Goal: Task Accomplishment & Management: Manage account settings

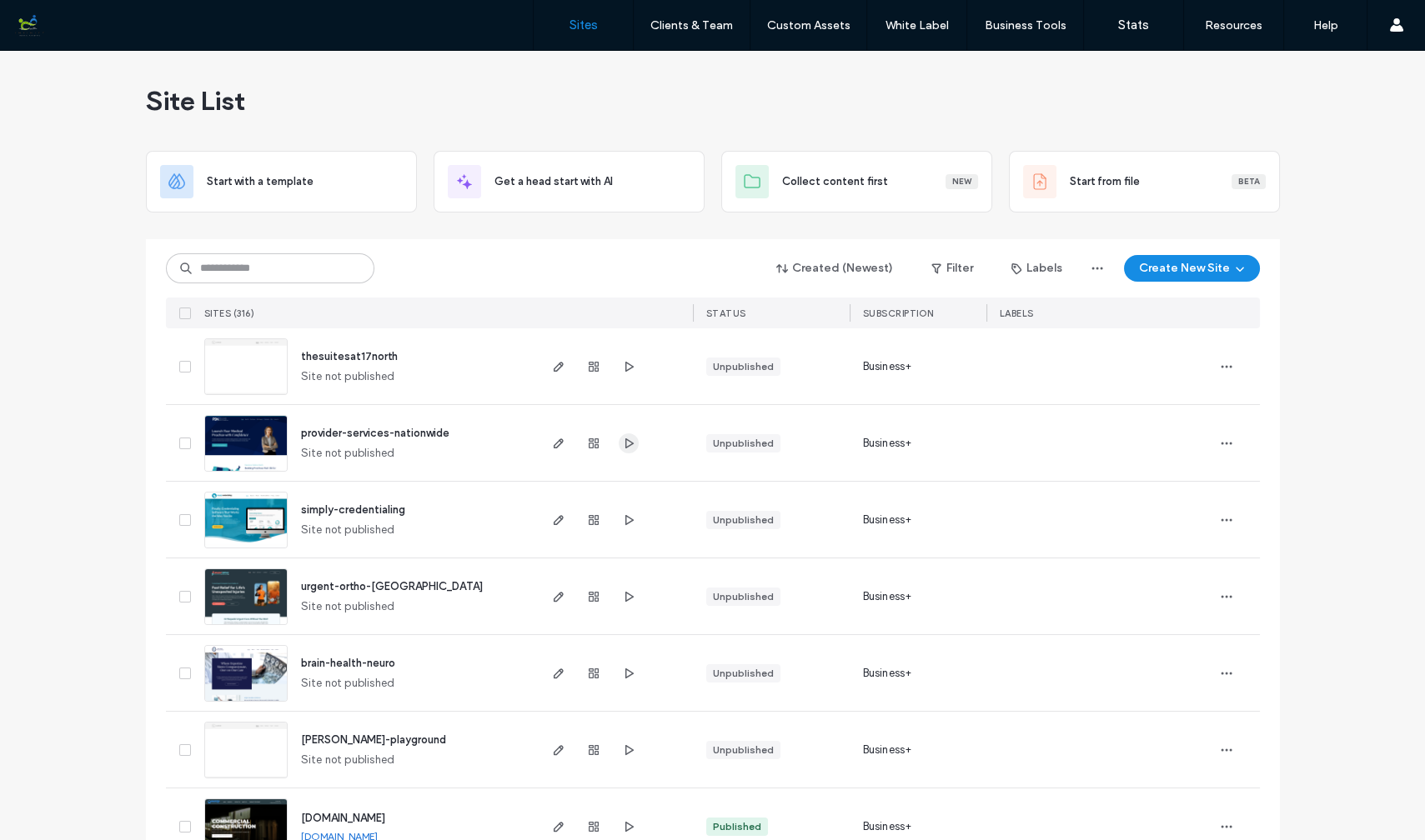
click at [622, 442] on icon "button" at bounding box center [628, 443] width 13 height 13
click at [284, 265] on input at bounding box center [270, 268] width 209 height 30
type input "*******"
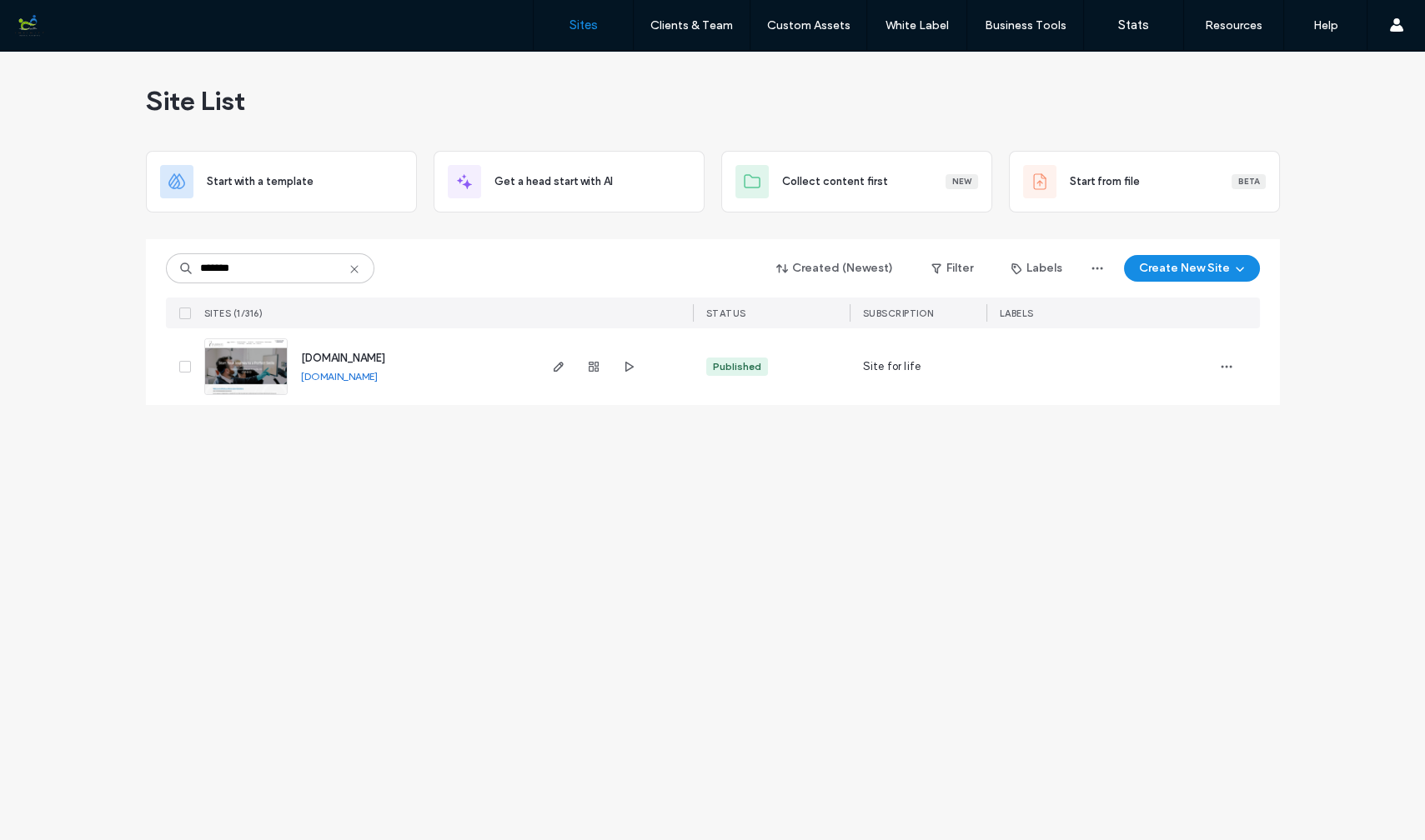
click at [257, 371] on img at bounding box center [246, 395] width 82 height 113
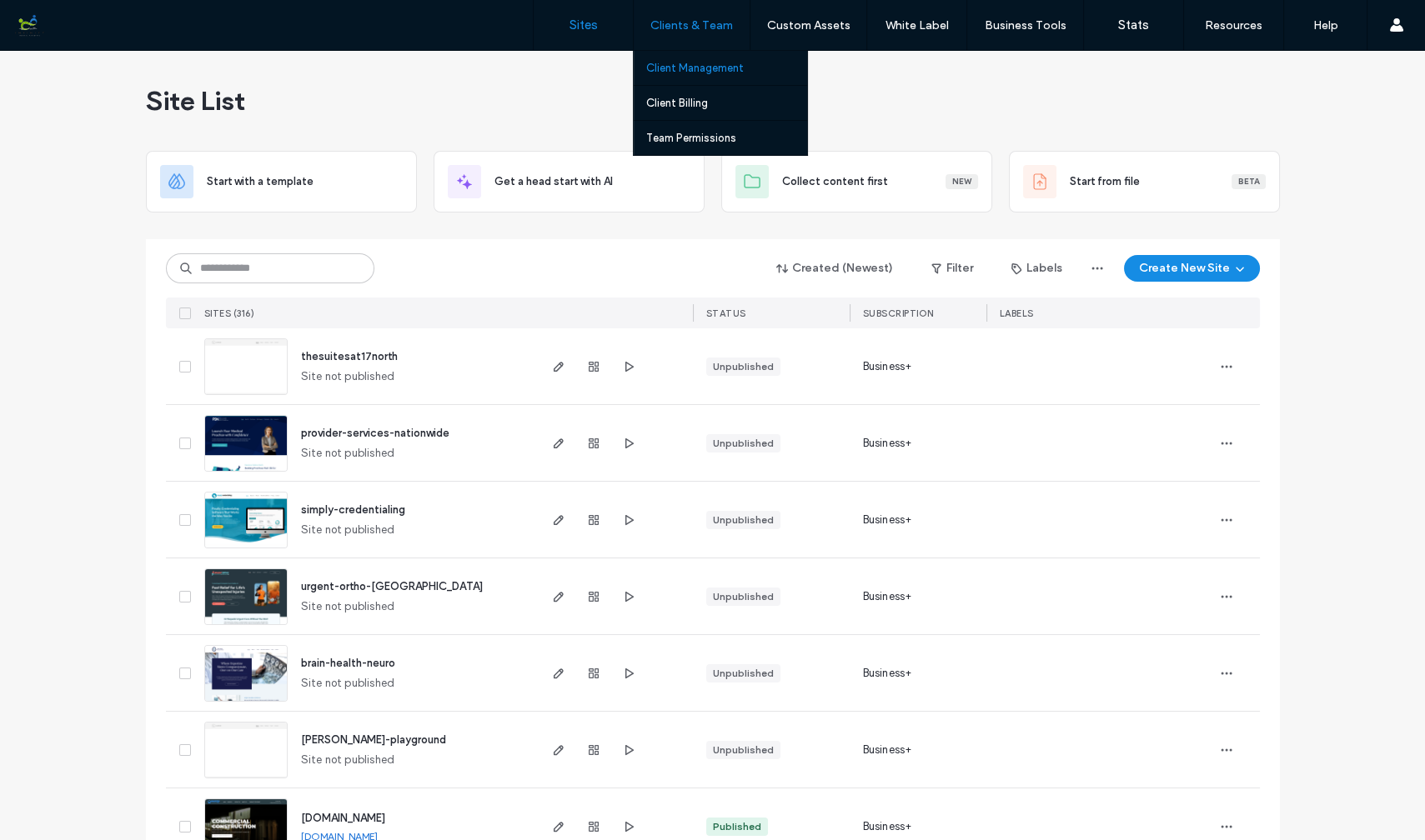
click at [677, 68] on label "Client Management" at bounding box center [694, 68] width 97 height 12
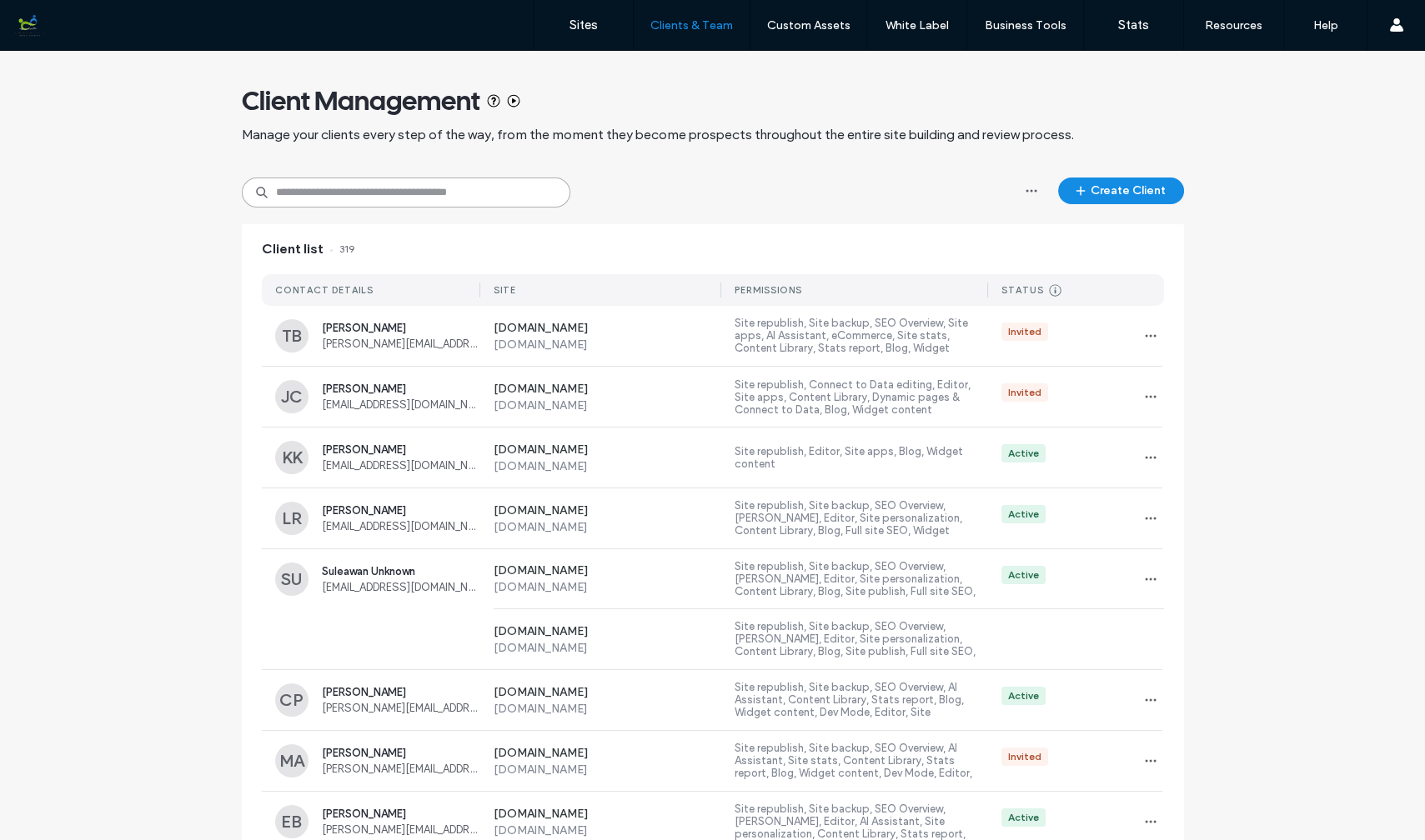
click at [404, 197] on input at bounding box center [405, 192] width 329 height 30
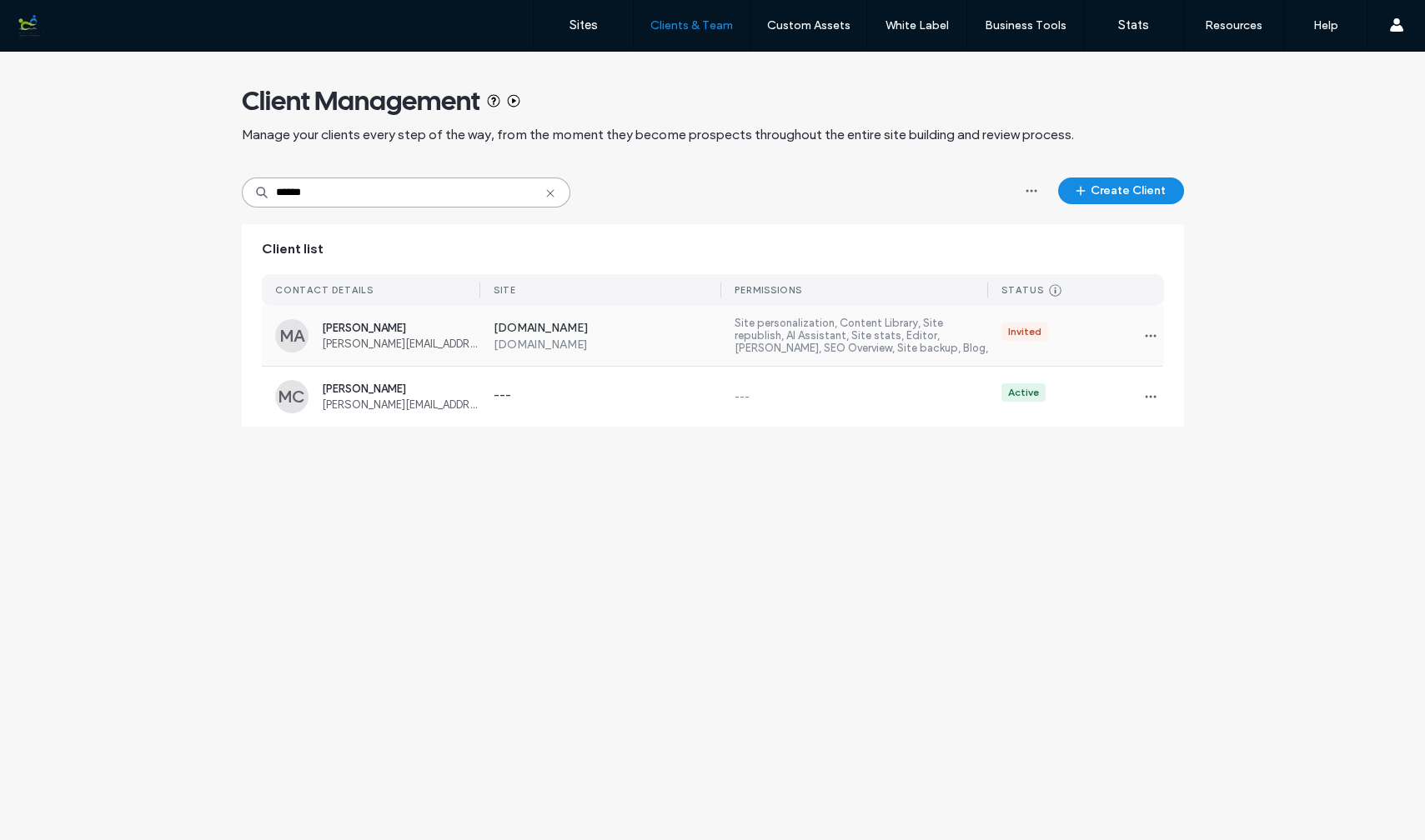
type input "******"
click at [399, 334] on span "Melissa Allen" at bounding box center [401, 328] width 159 height 12
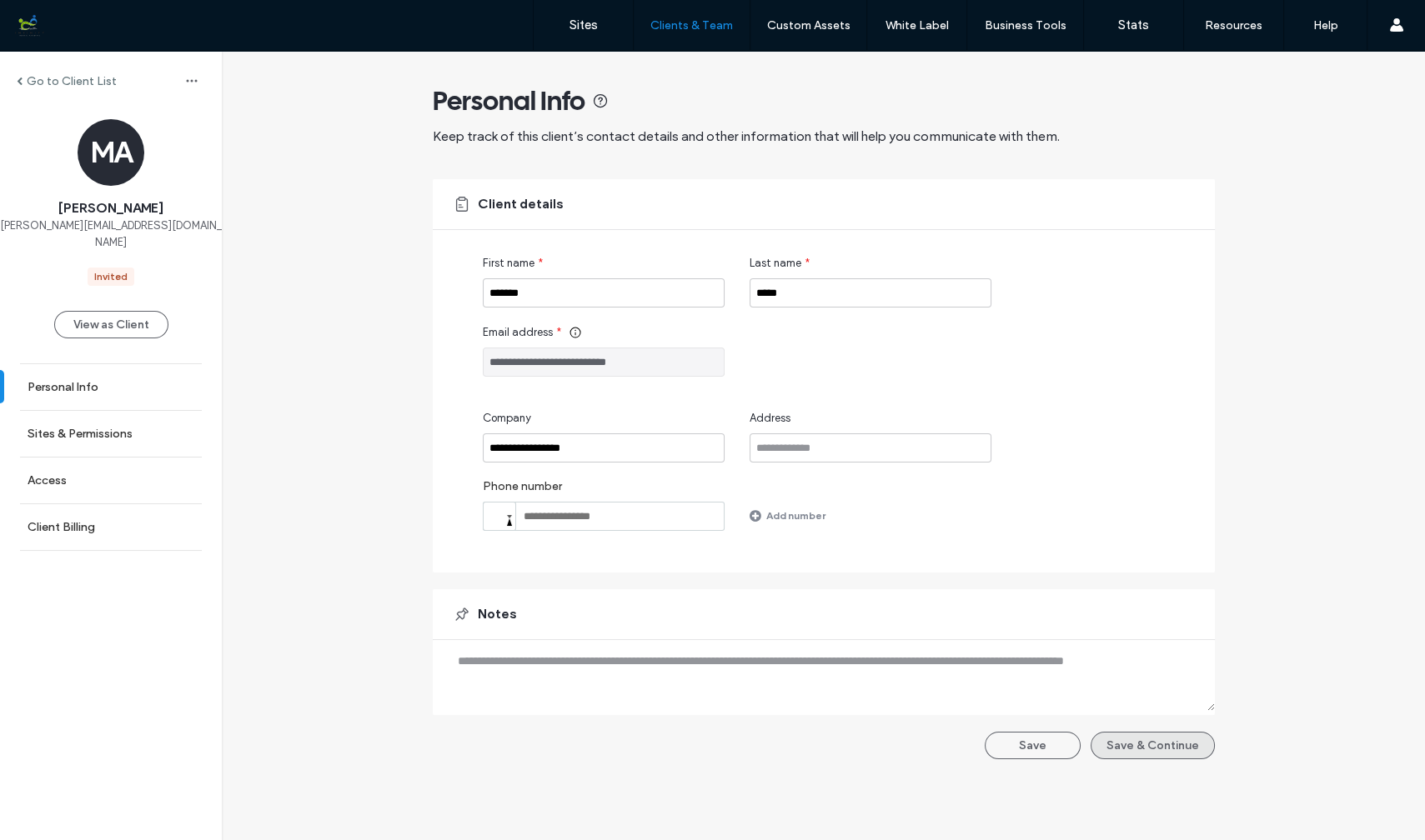
click at [1145, 749] on button "Save & Continue" at bounding box center [1152, 746] width 124 height 28
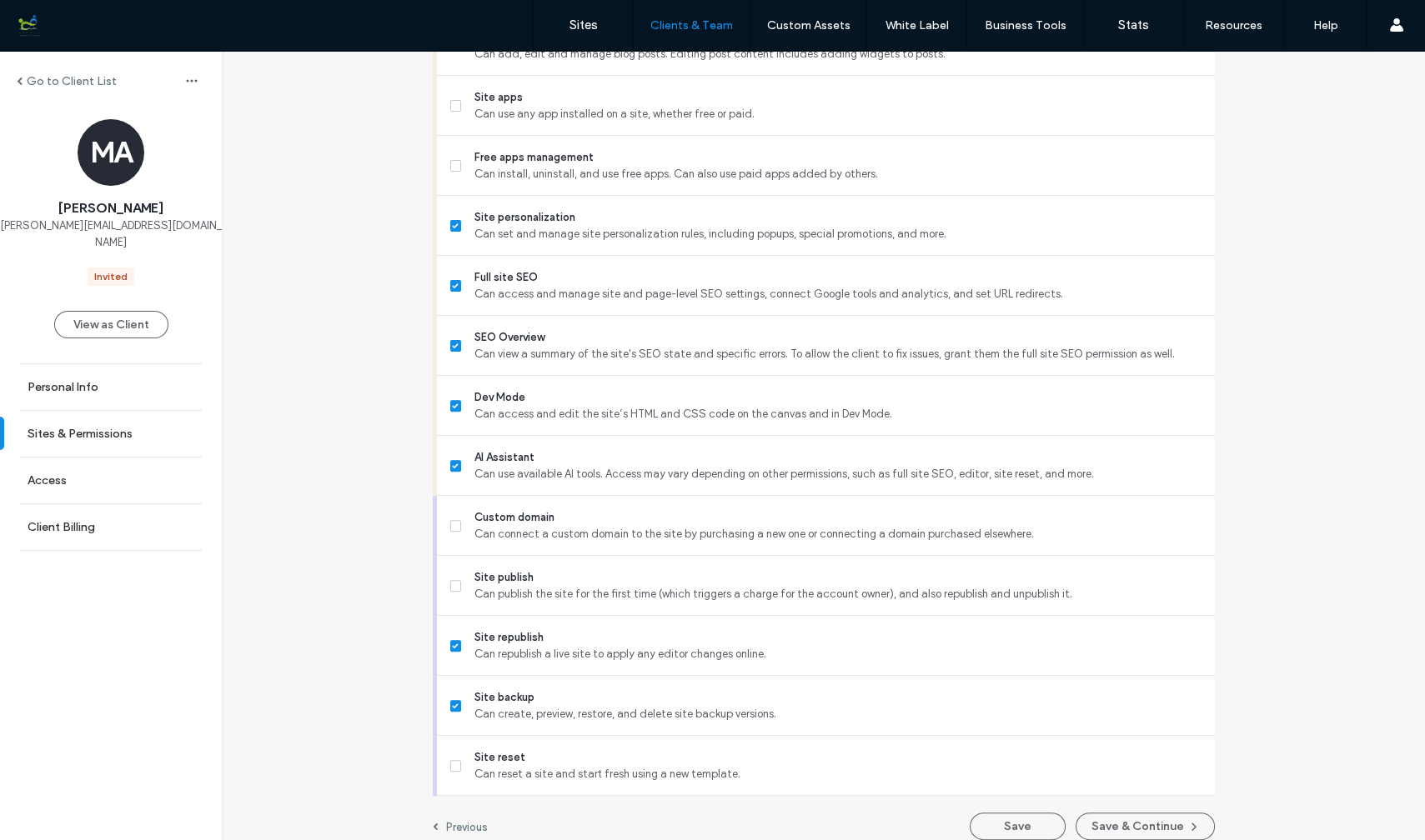
scroll to position [1269, 0]
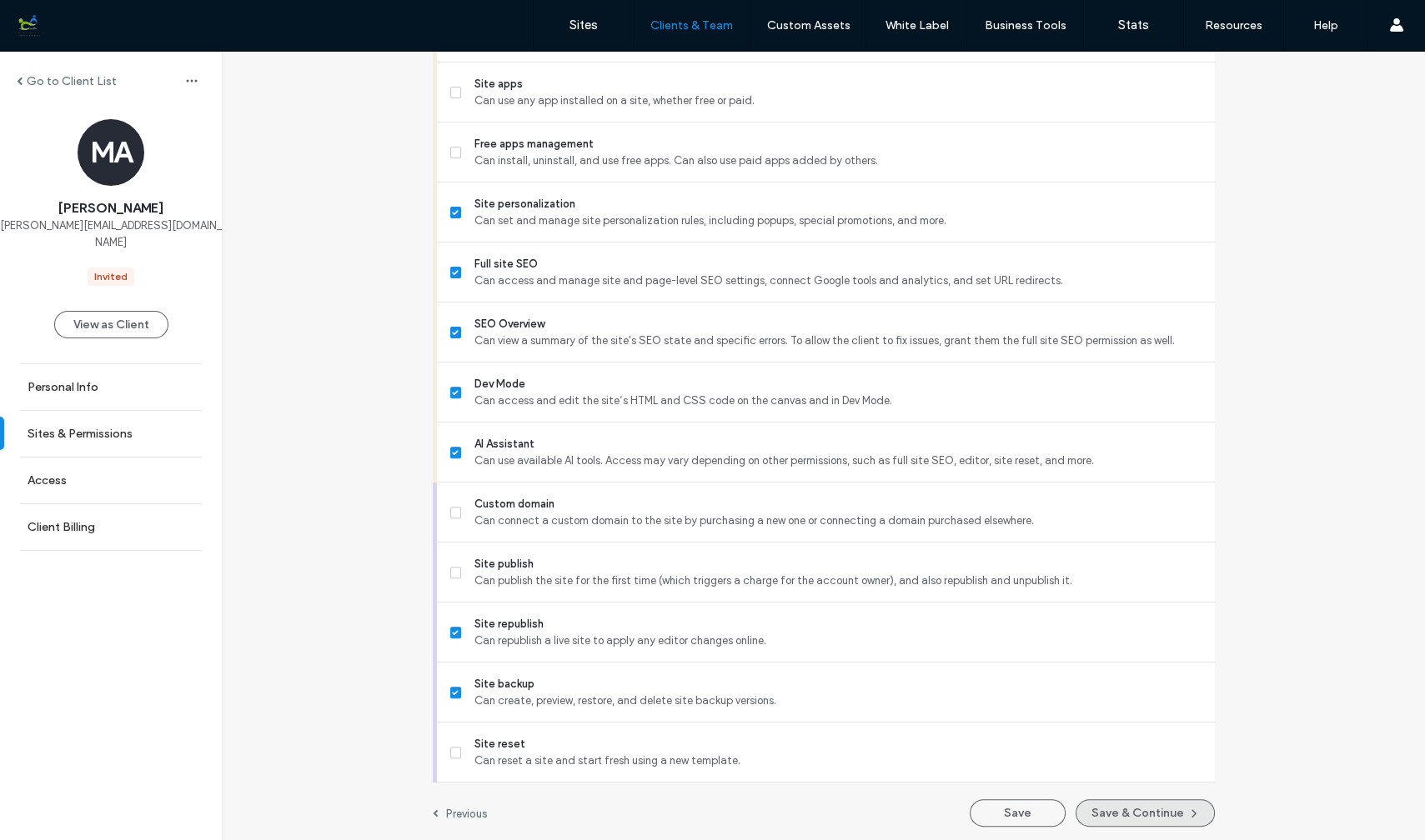
click at [1149, 805] on button "Save & Continue" at bounding box center [1145, 813] width 139 height 28
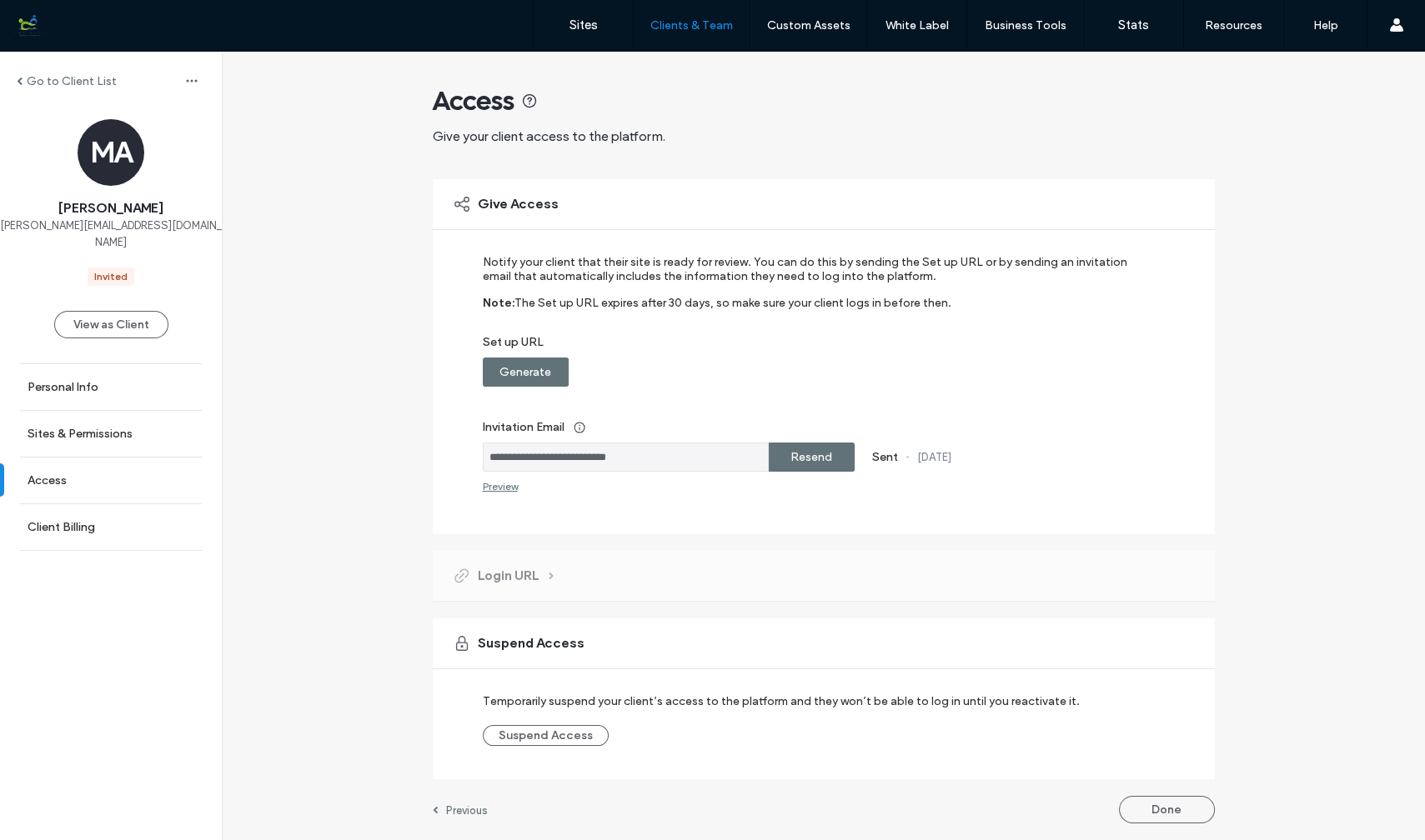
click at [537, 366] on label "Generate" at bounding box center [525, 373] width 52 height 31
click at [811, 455] on label "Resend" at bounding box center [811, 457] width 41 height 31
click at [814, 367] on label "Copy" at bounding box center [811, 373] width 30 height 31
click at [582, 21] on label "Sites" at bounding box center [583, 24] width 28 height 15
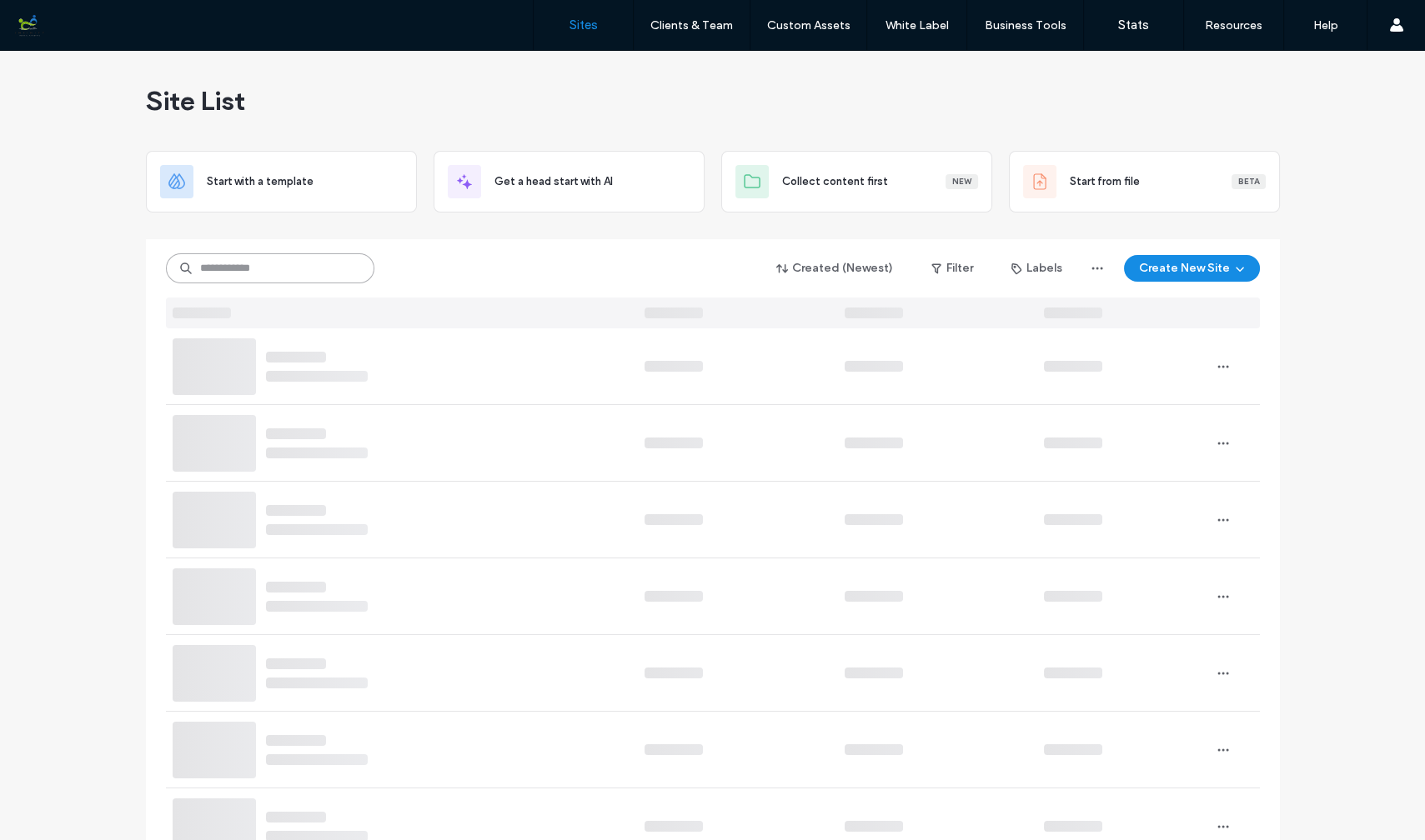
click at [271, 262] on input at bounding box center [270, 268] width 209 height 30
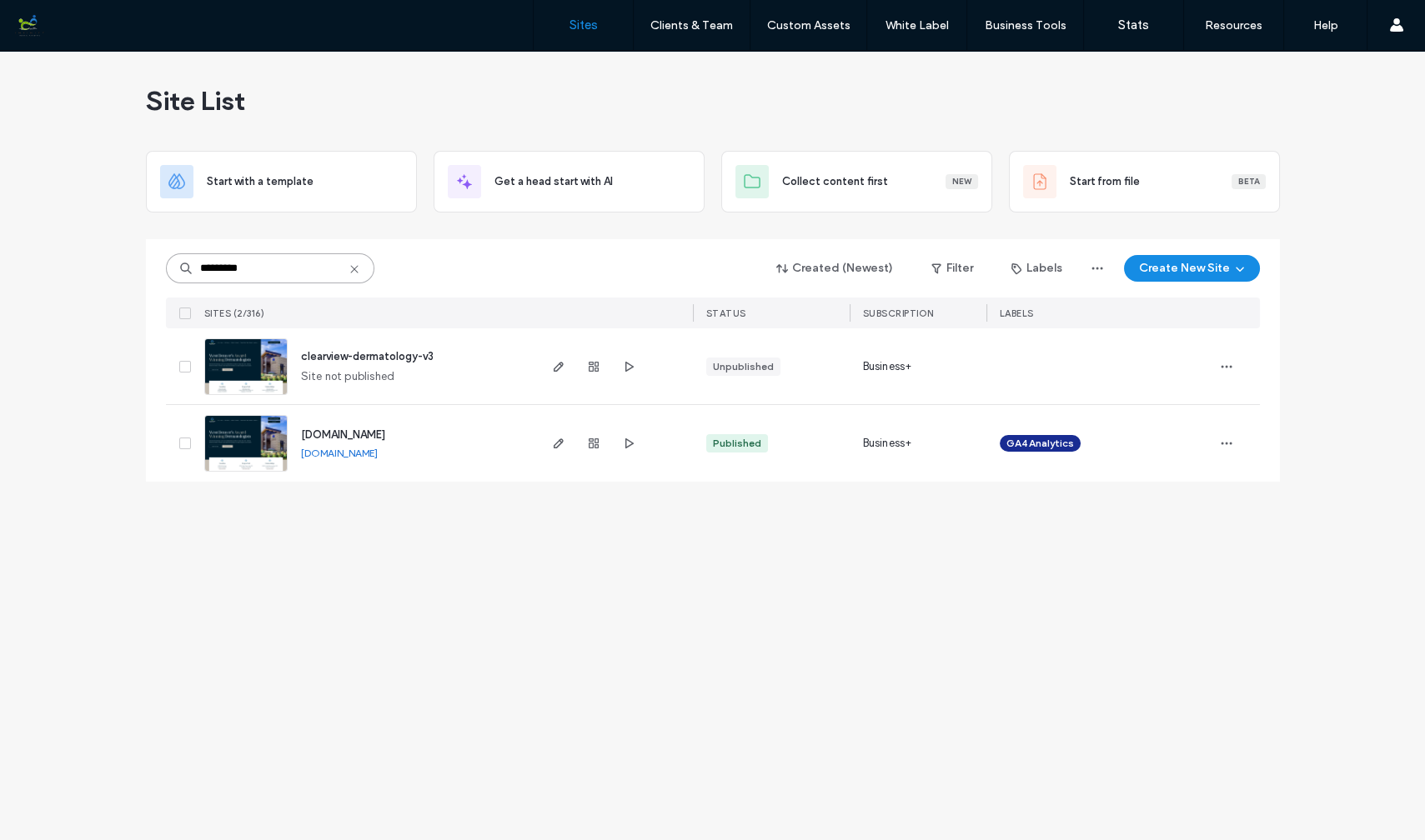
type input "*********"
click at [249, 438] on img at bounding box center [246, 472] width 82 height 113
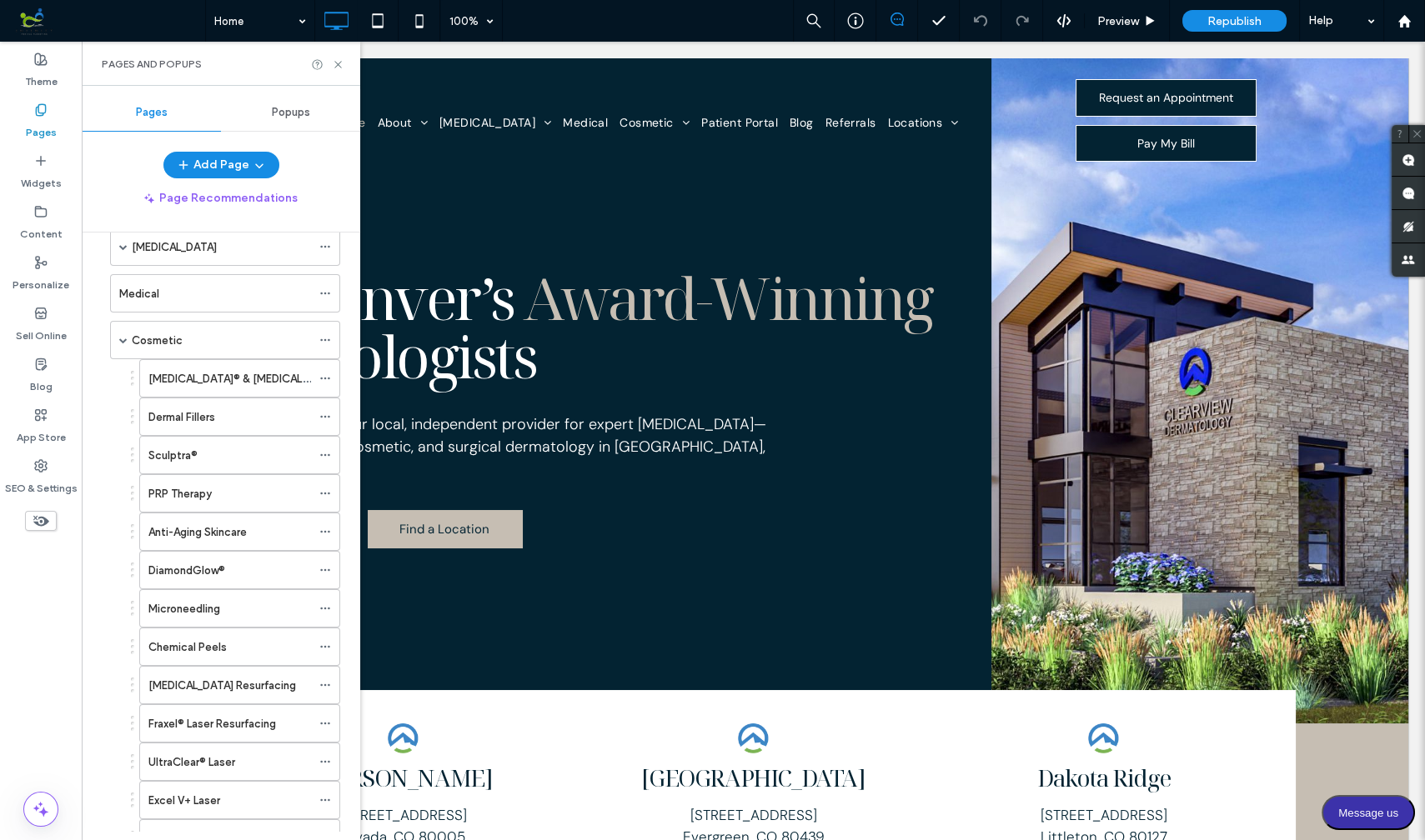
scroll to position [91, 0]
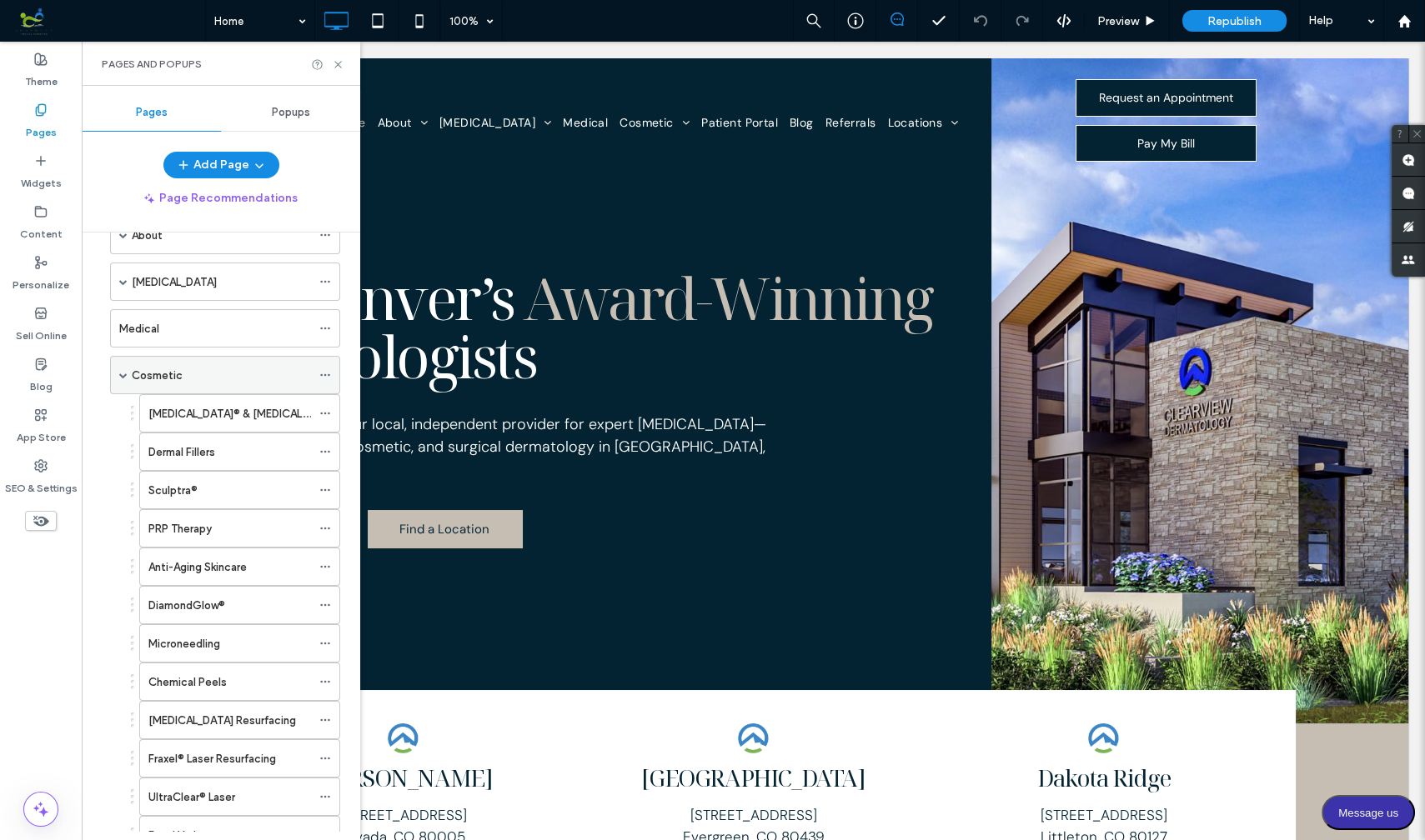
click at [192, 367] on div "Cosmetic" at bounding box center [222, 375] width 179 height 17
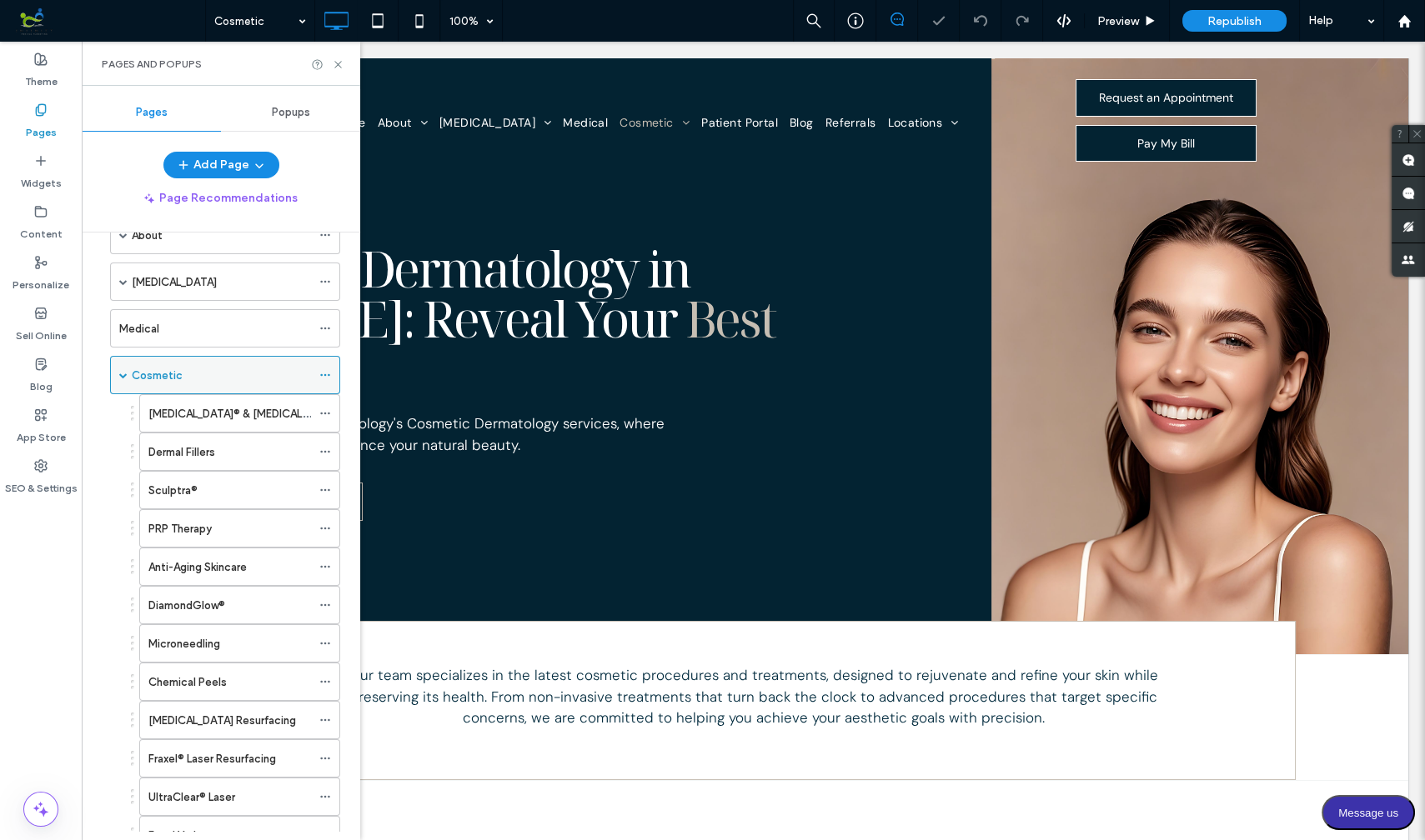
click at [329, 374] on use at bounding box center [324, 375] width 9 height 3
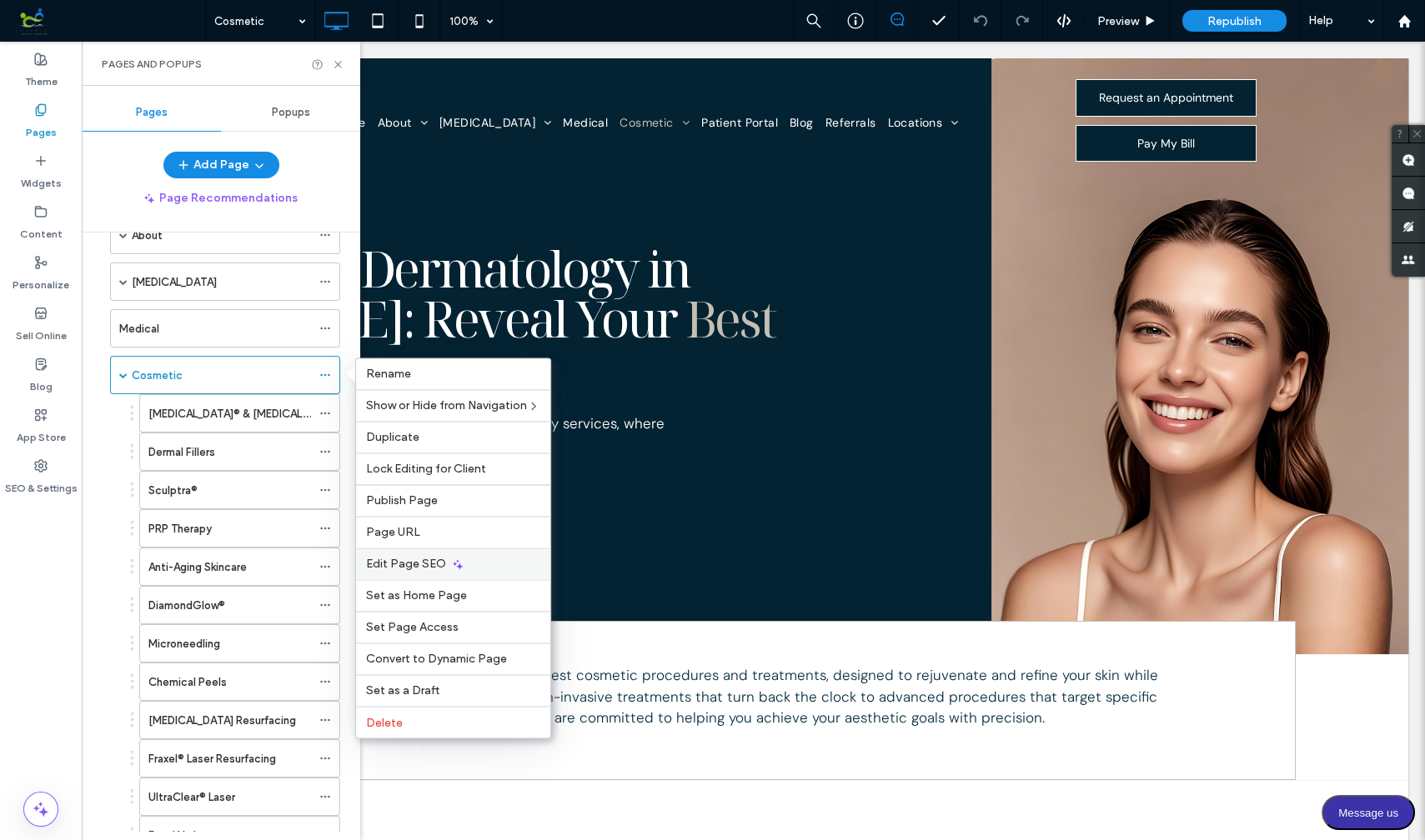
click at [429, 561] on span "Edit Page SEO" at bounding box center [405, 564] width 80 height 14
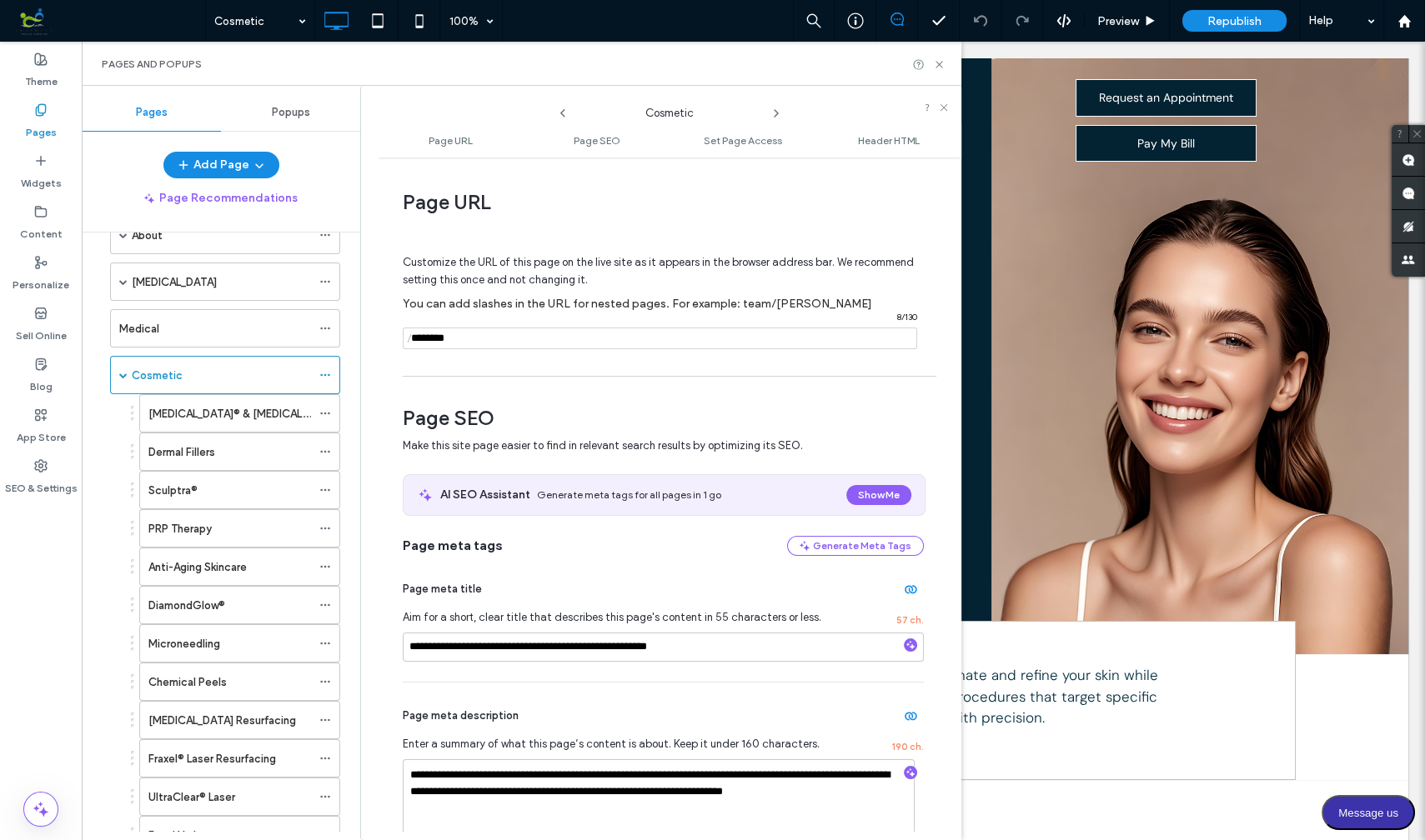
click at [468, 337] on input "notEmpty" at bounding box center [660, 338] width 514 height 22
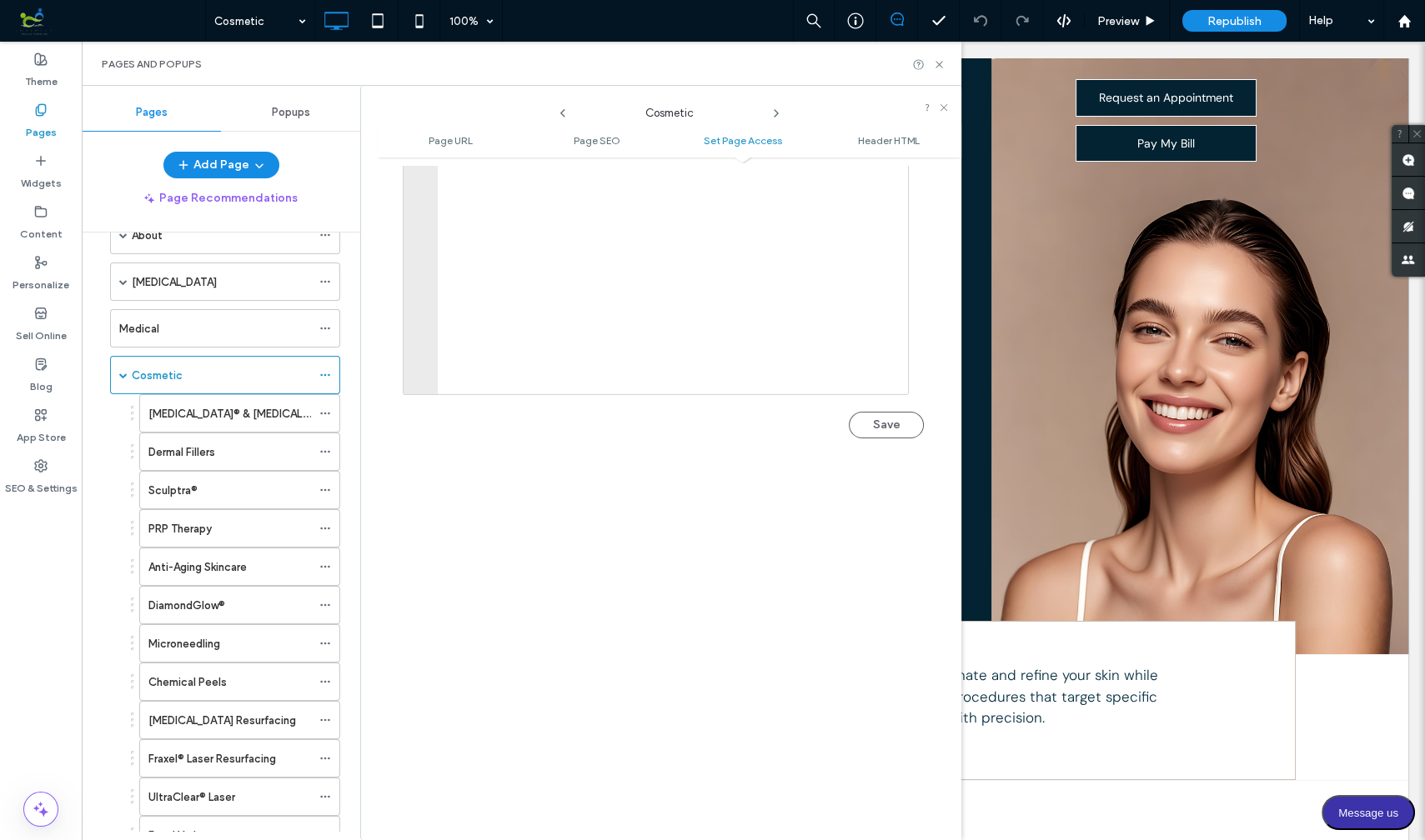
scroll to position [1857, 0]
type input "**********"
click at [874, 327] on button "Save" at bounding box center [886, 325] width 75 height 27
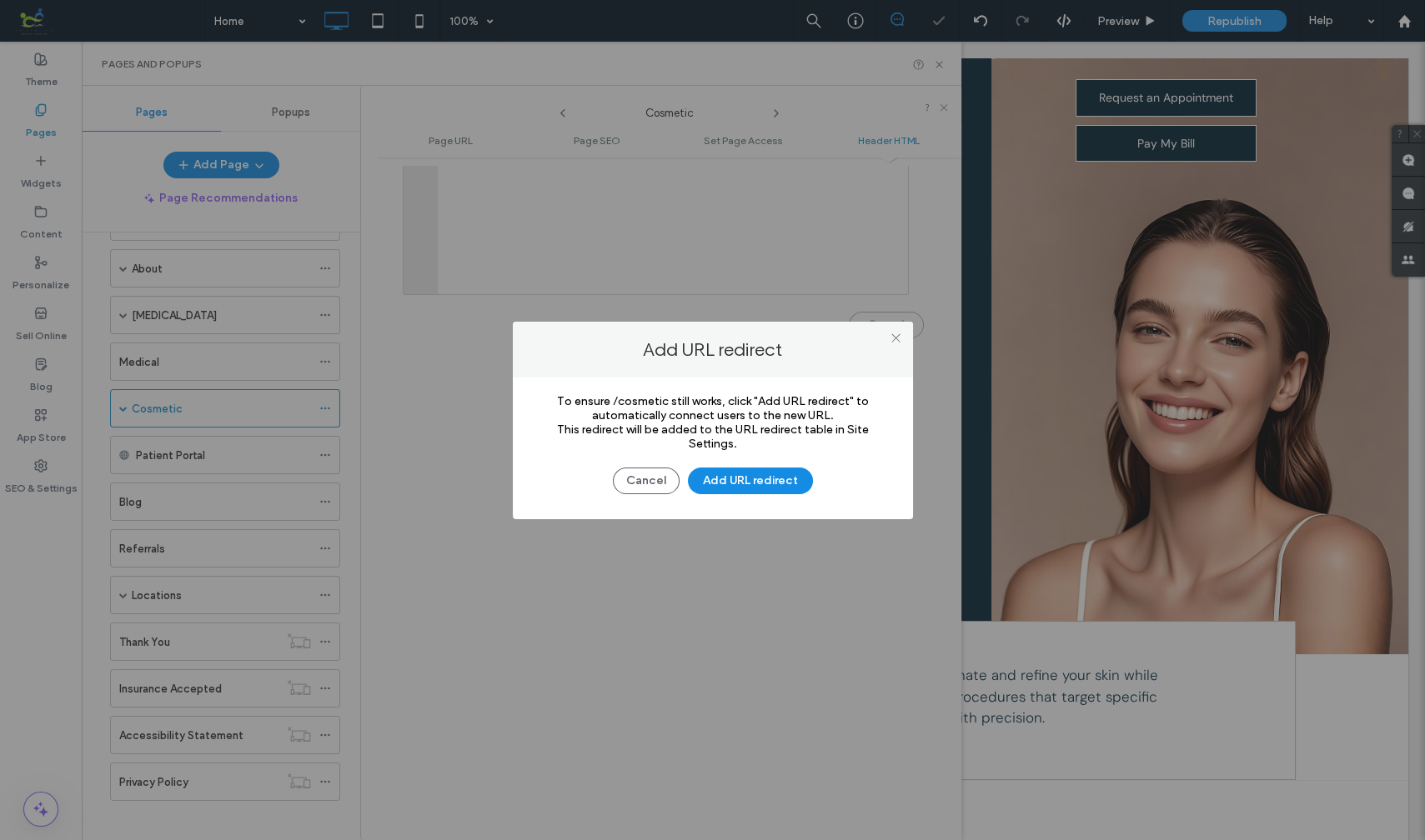
scroll to position [0, 0]
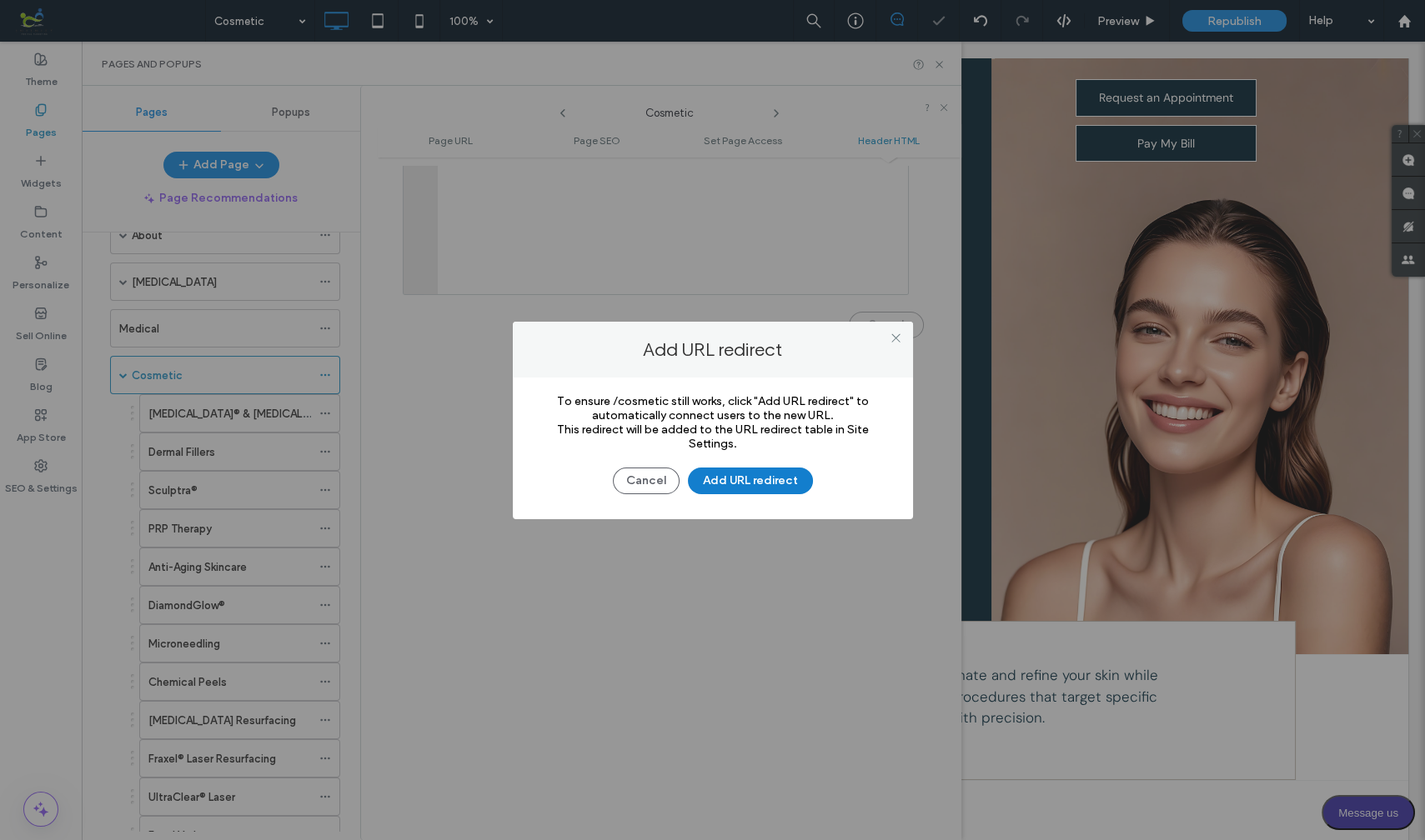
click at [756, 477] on button "Add URL redirect" at bounding box center [750, 480] width 125 height 27
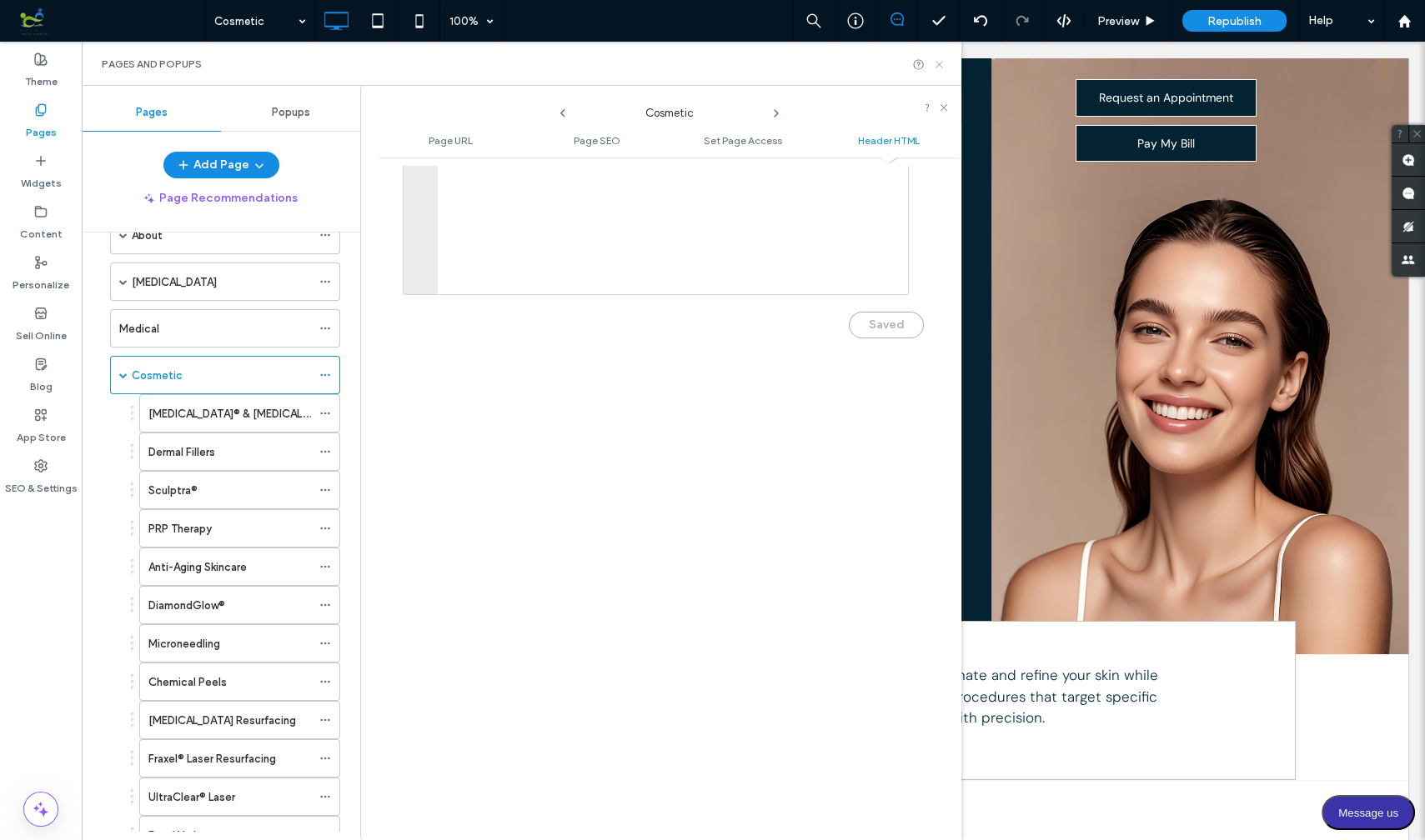
click at [938, 62] on icon at bounding box center [939, 65] width 12 height 12
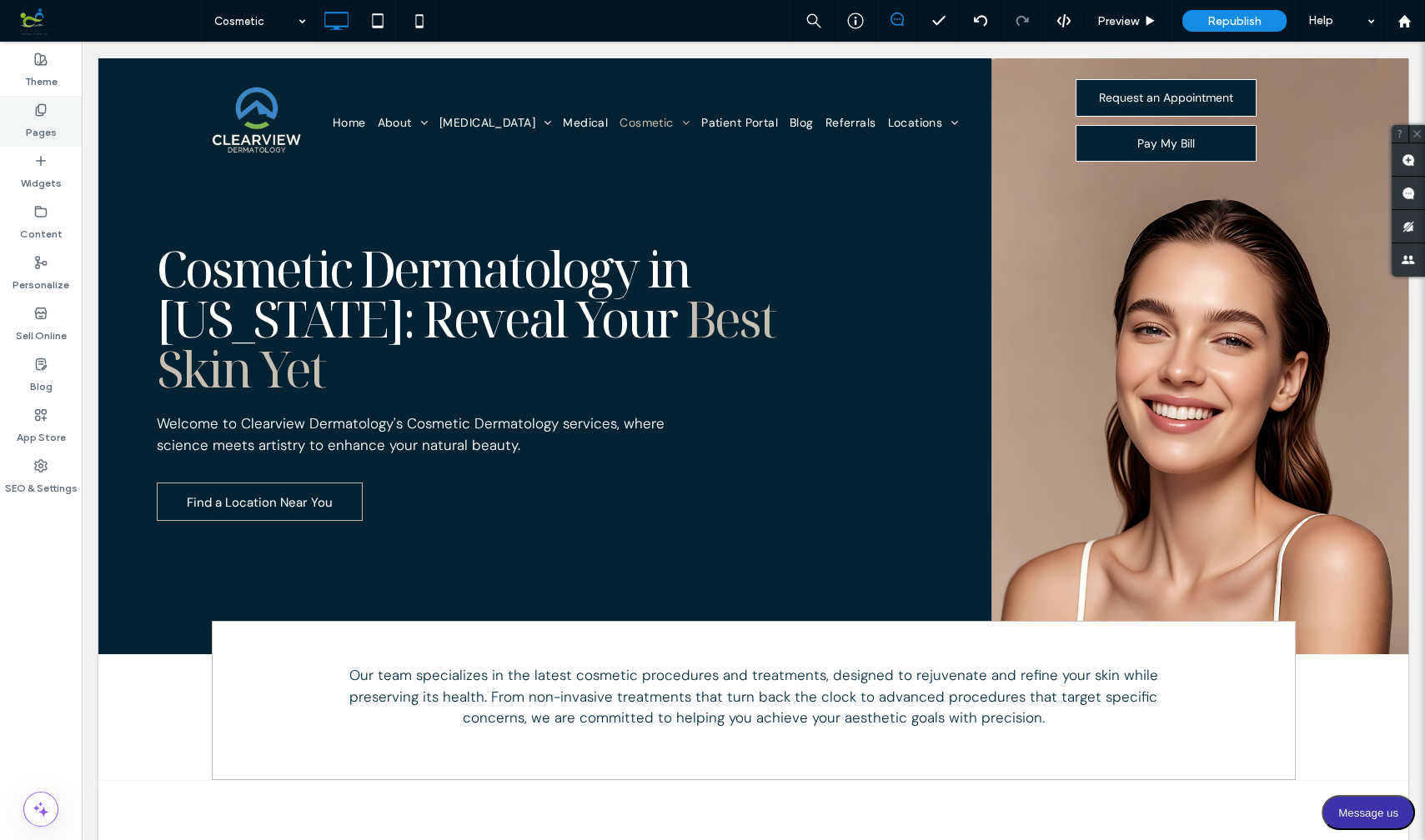
click at [42, 114] on use at bounding box center [41, 110] width 9 height 11
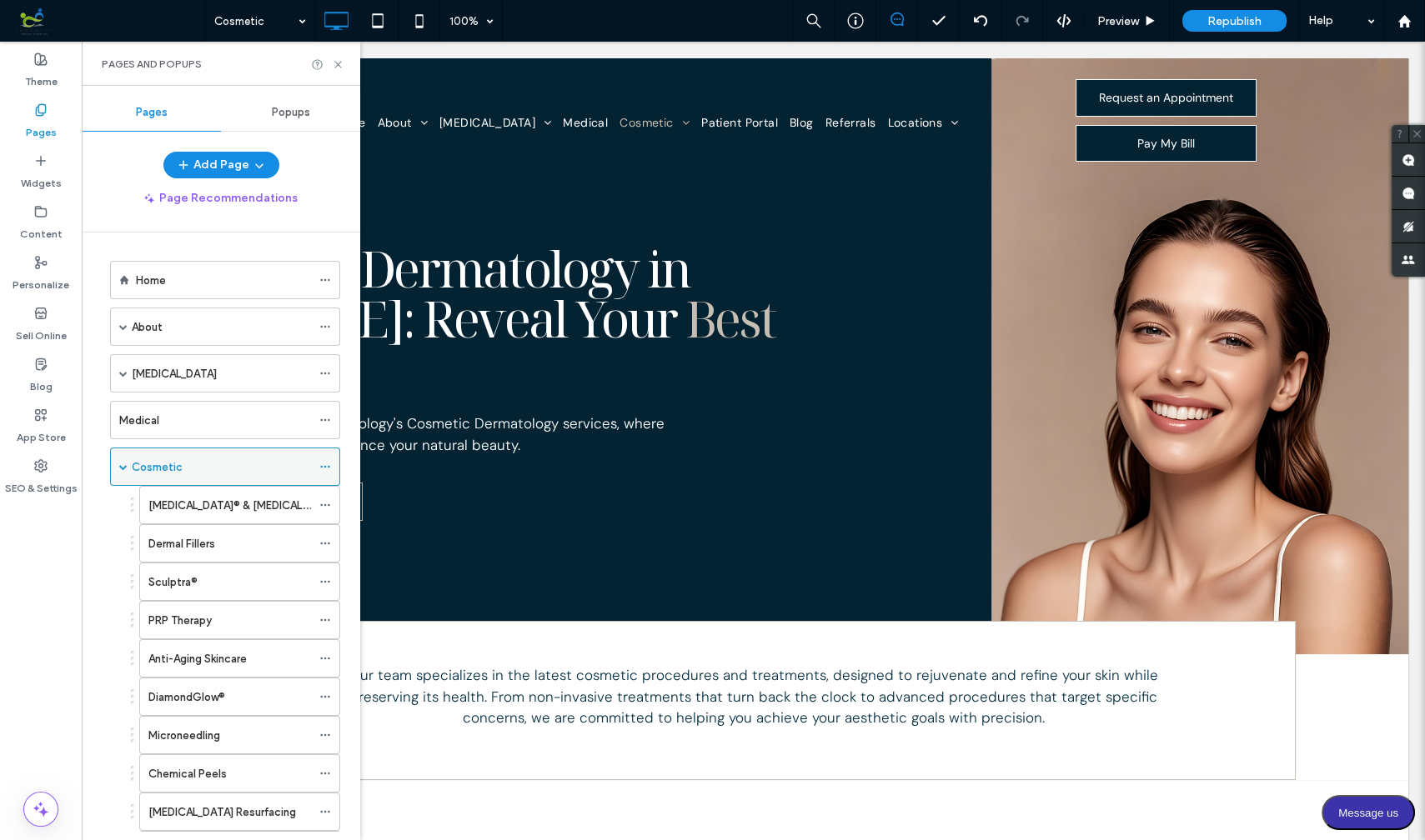
click at [325, 466] on use at bounding box center [324, 467] width 9 height 3
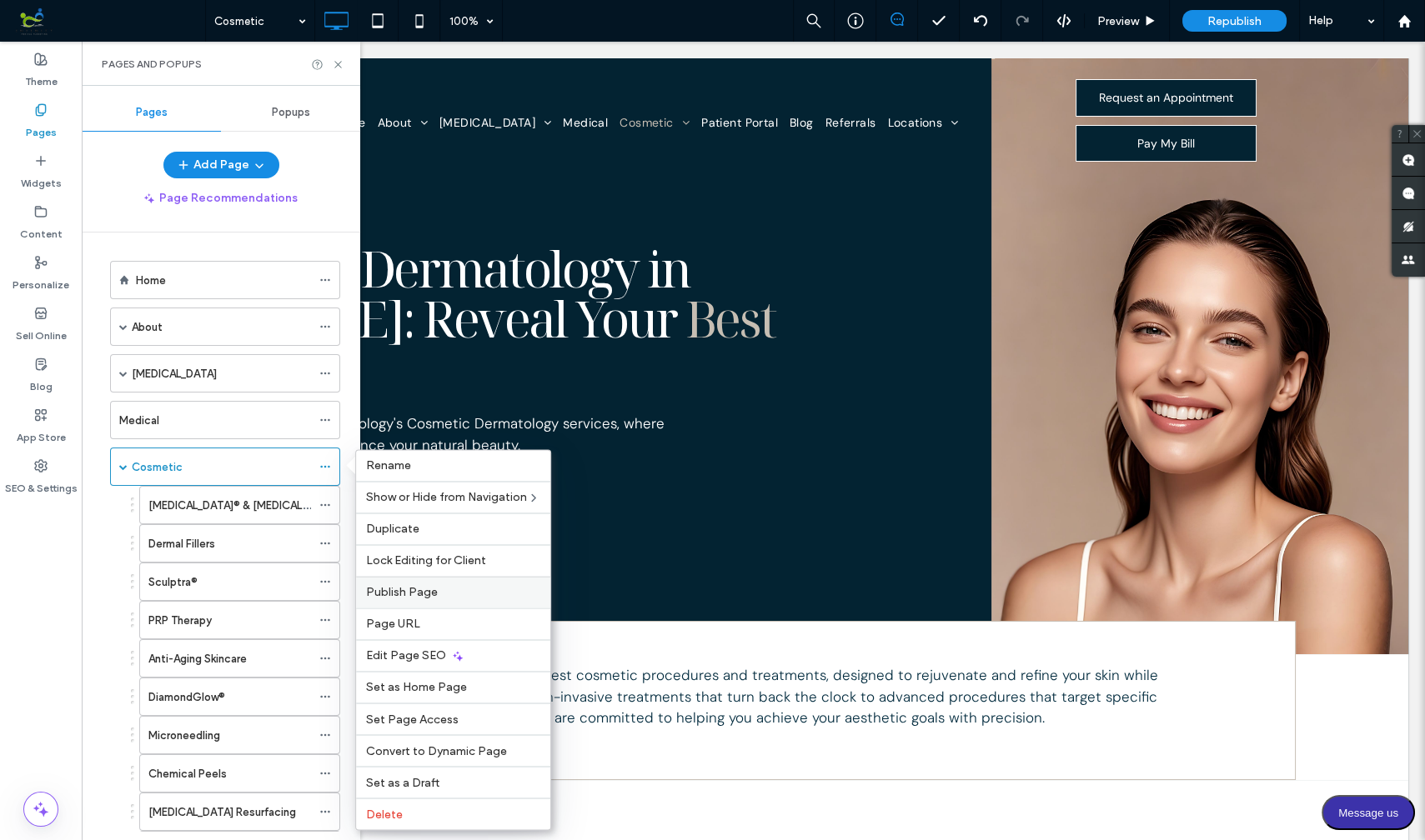
click at [411, 586] on span "Publish Page" at bounding box center [401, 592] width 72 height 14
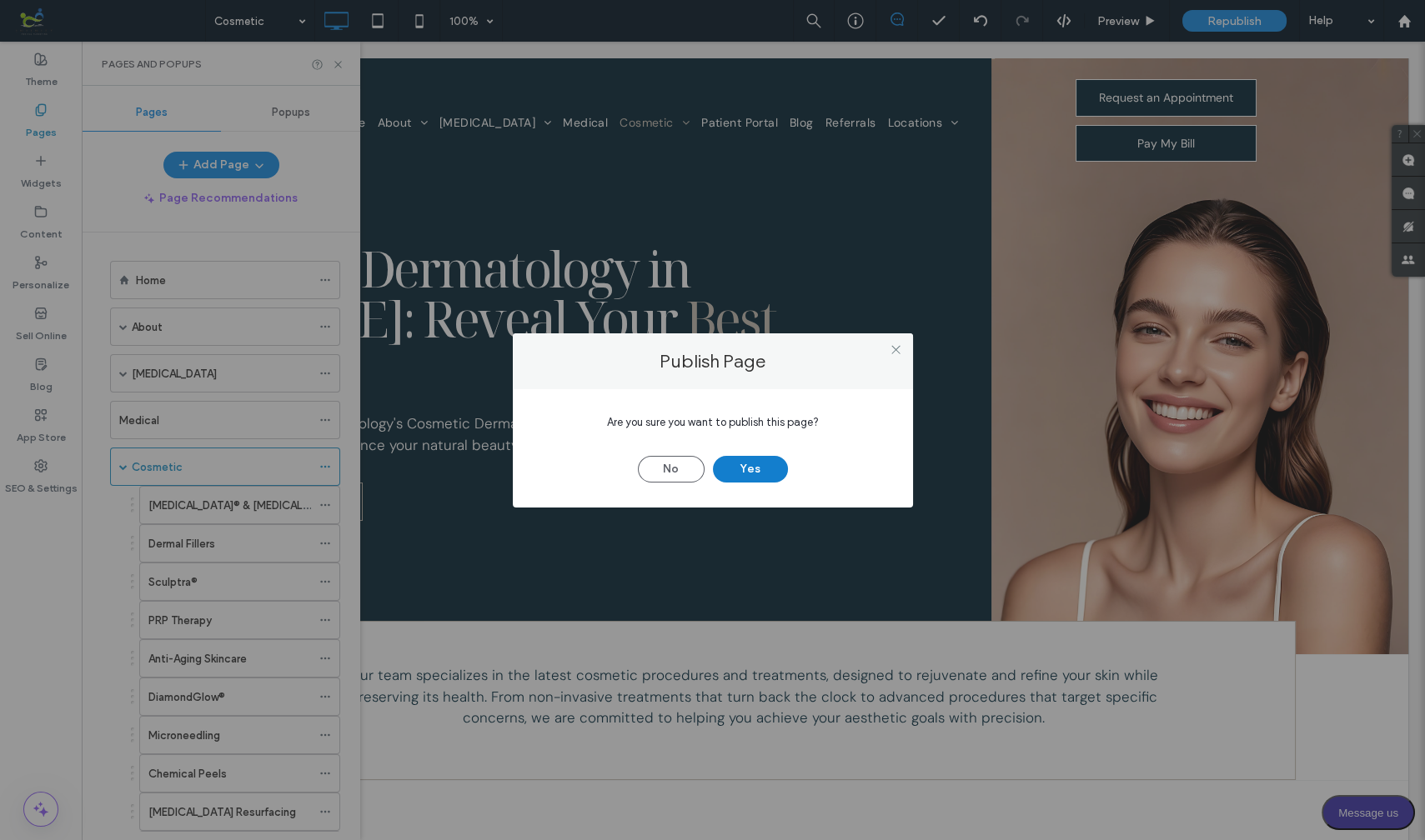
click at [745, 465] on button "Yes" at bounding box center [750, 469] width 75 height 27
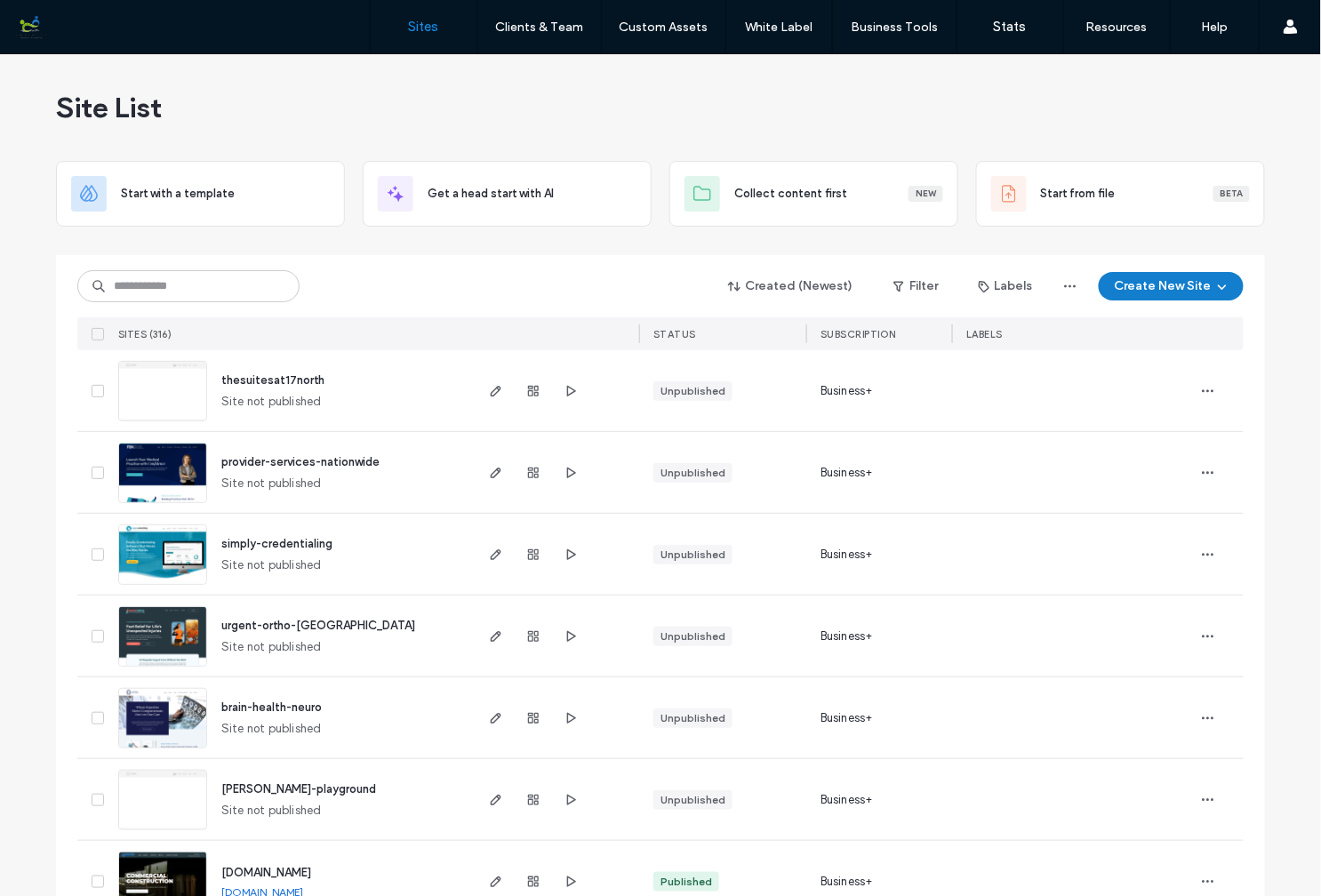
click at [1215, 281] on icon "button" at bounding box center [1222, 286] width 14 height 14
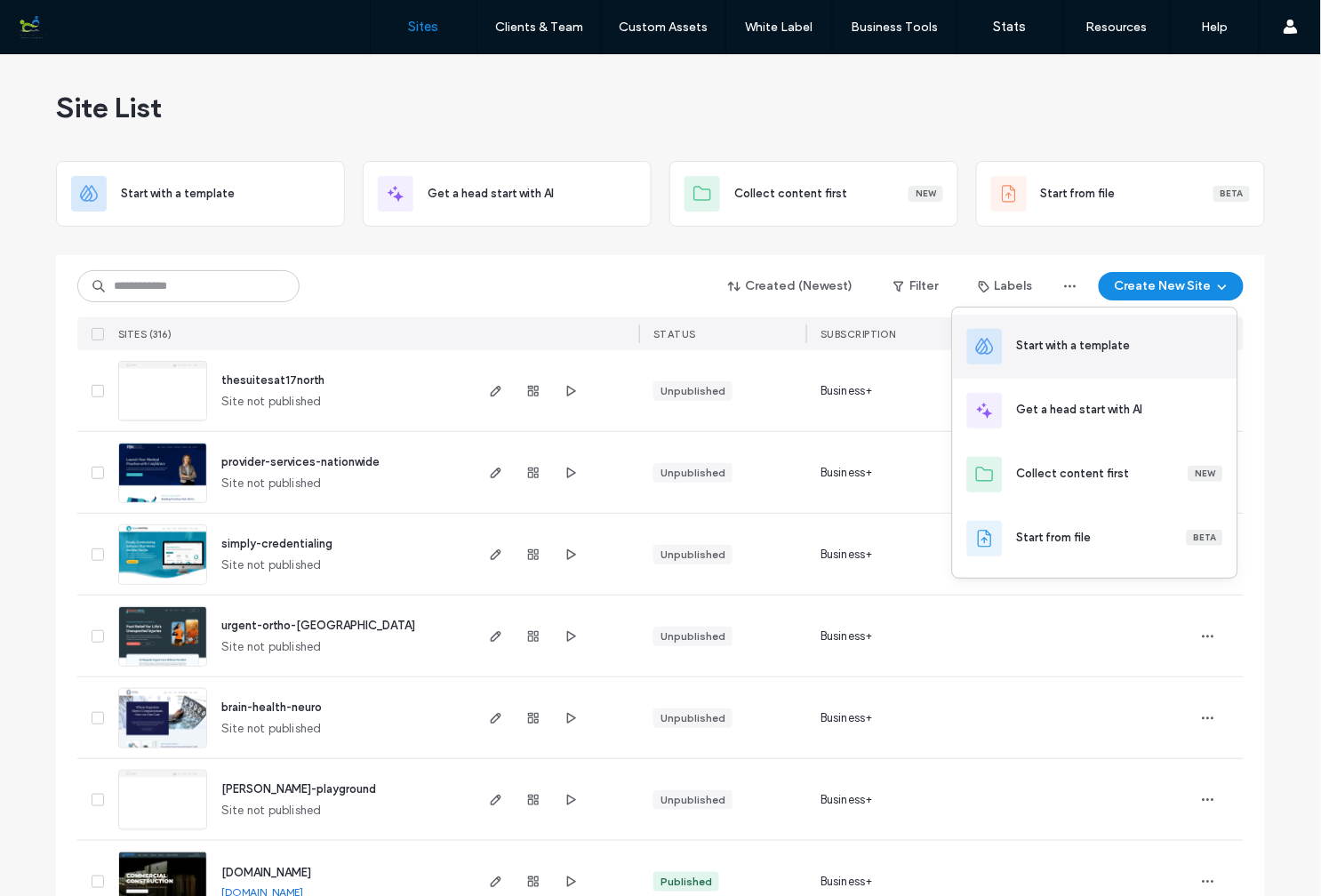
click at [1064, 342] on div "Start with a template" at bounding box center [1074, 345] width 114 height 17
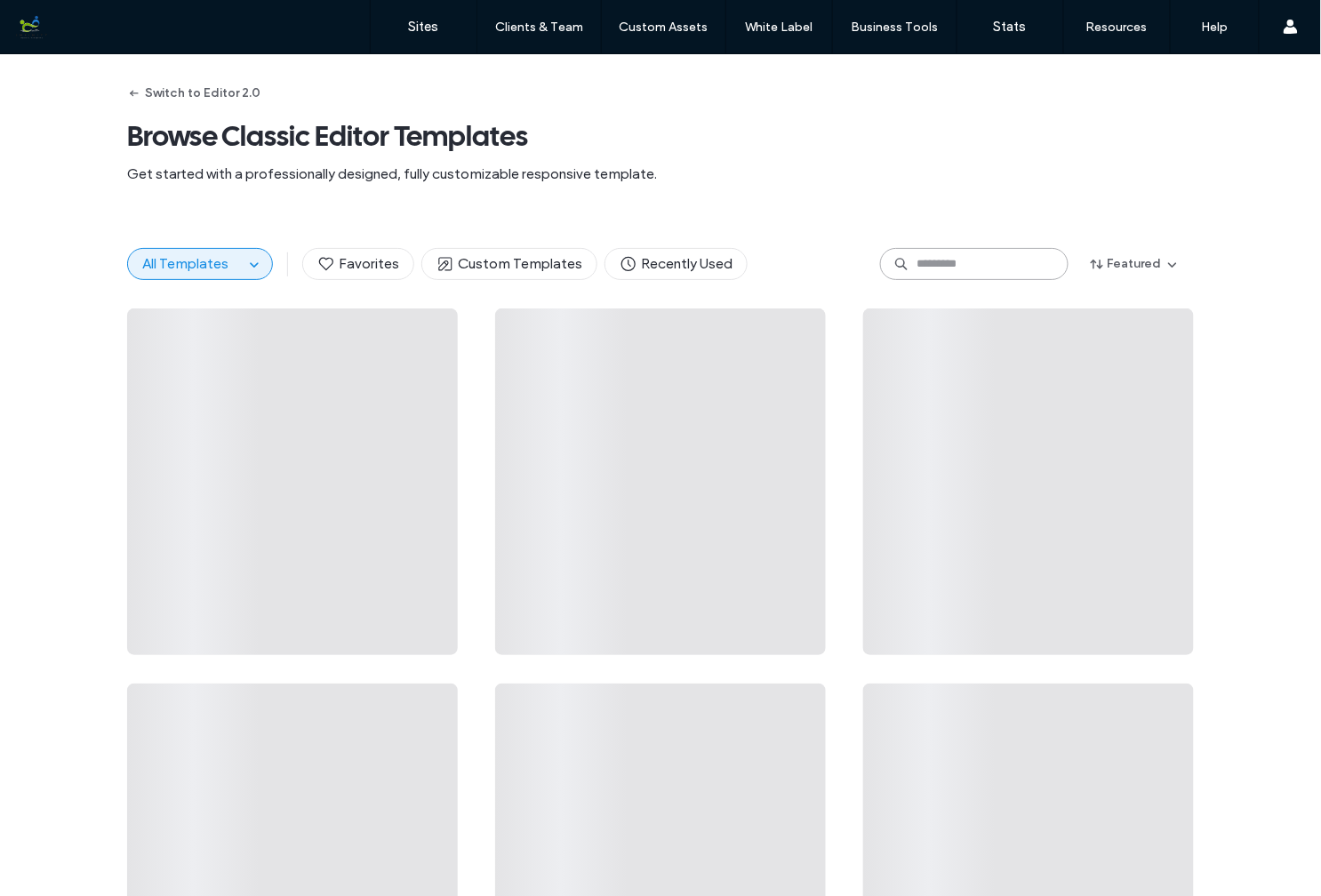
click at [959, 265] on input at bounding box center [974, 264] width 189 height 32
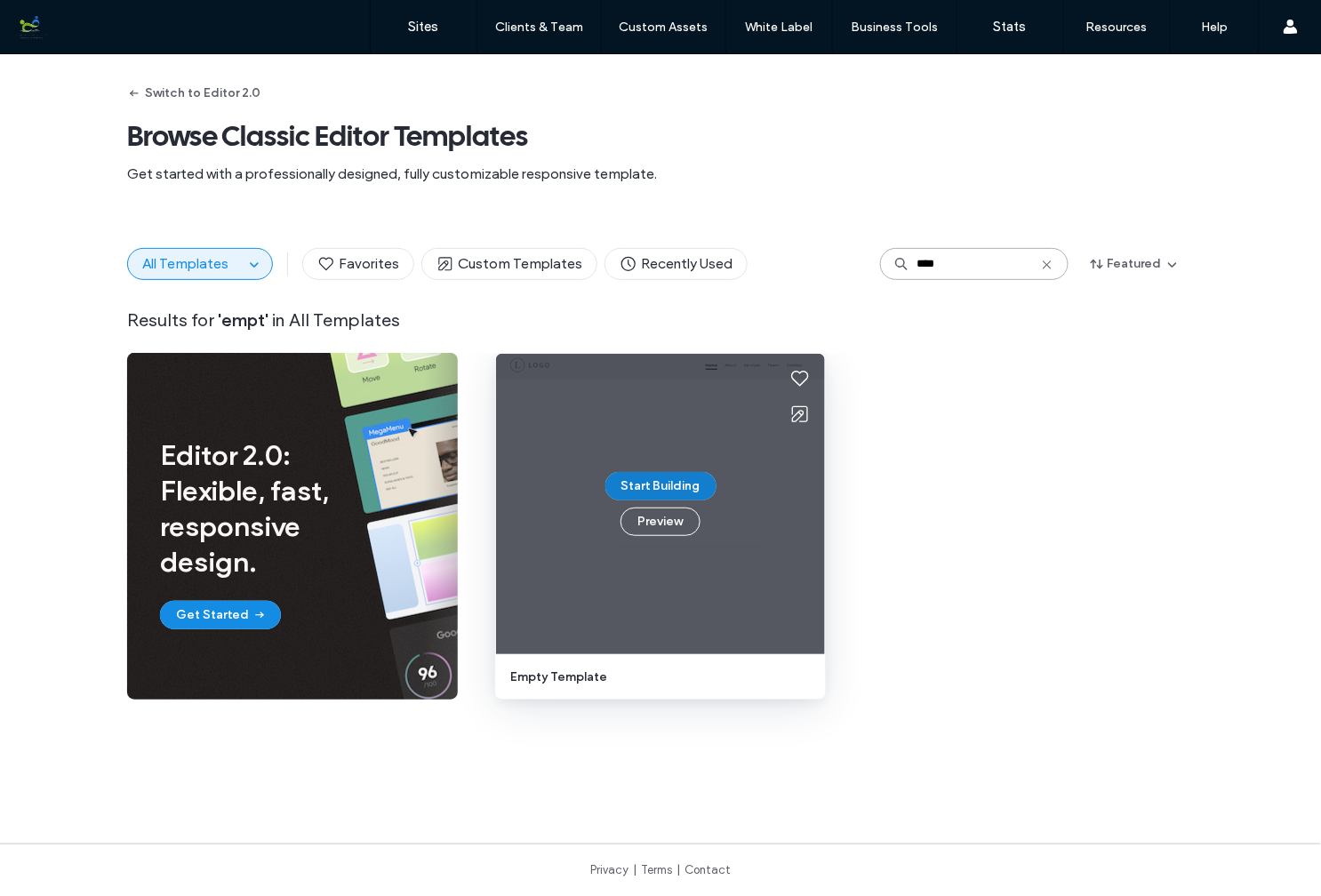
type input "****"
click at [672, 490] on button "Start Building" at bounding box center [660, 486] width 111 height 29
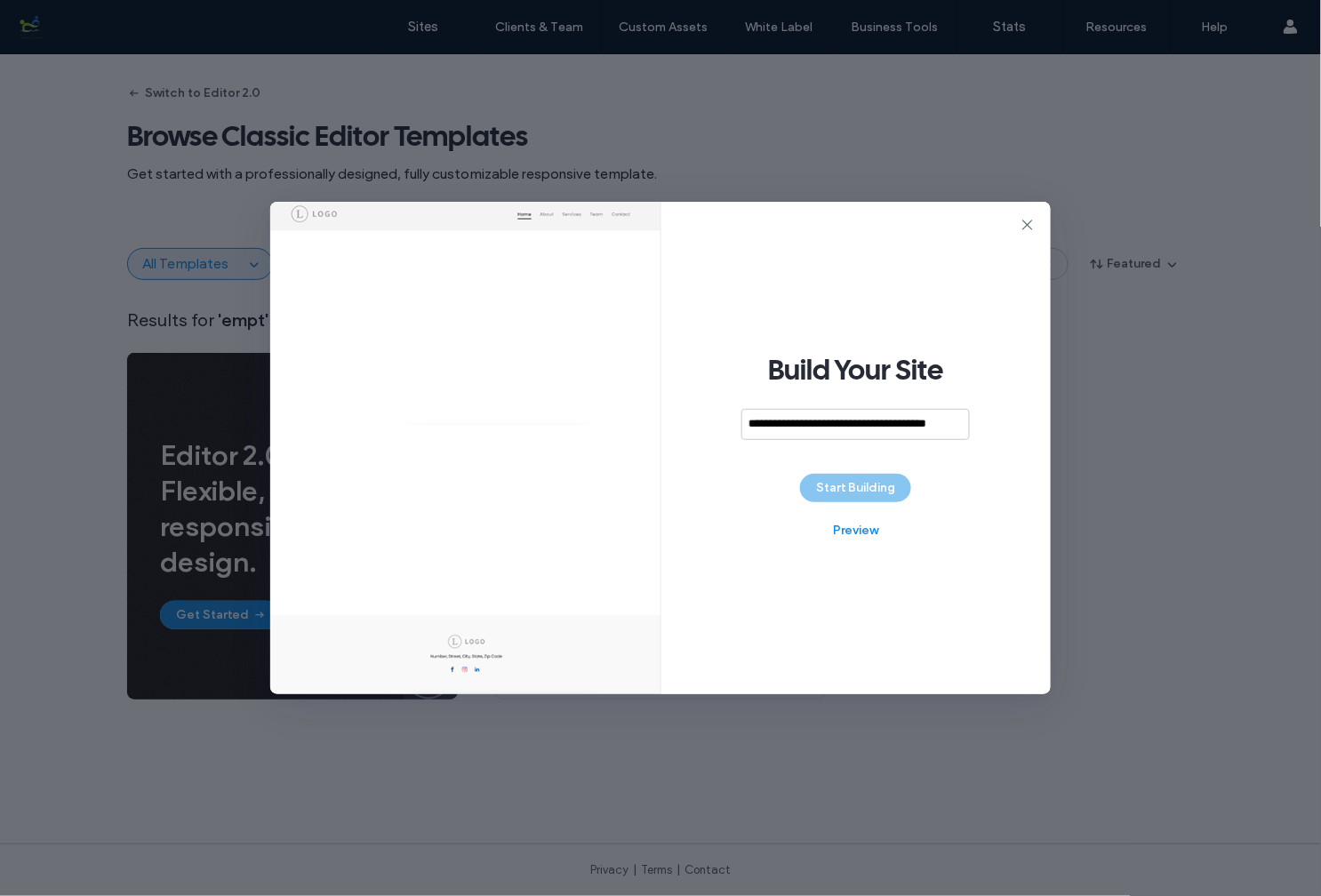
click at [982, 478] on div "**********" at bounding box center [856, 448] width 390 height 493
click at [855, 418] on input "**********" at bounding box center [850, 425] width 228 height 31
type input "**********"
click at [887, 483] on button "Start Building" at bounding box center [856, 488] width 111 height 29
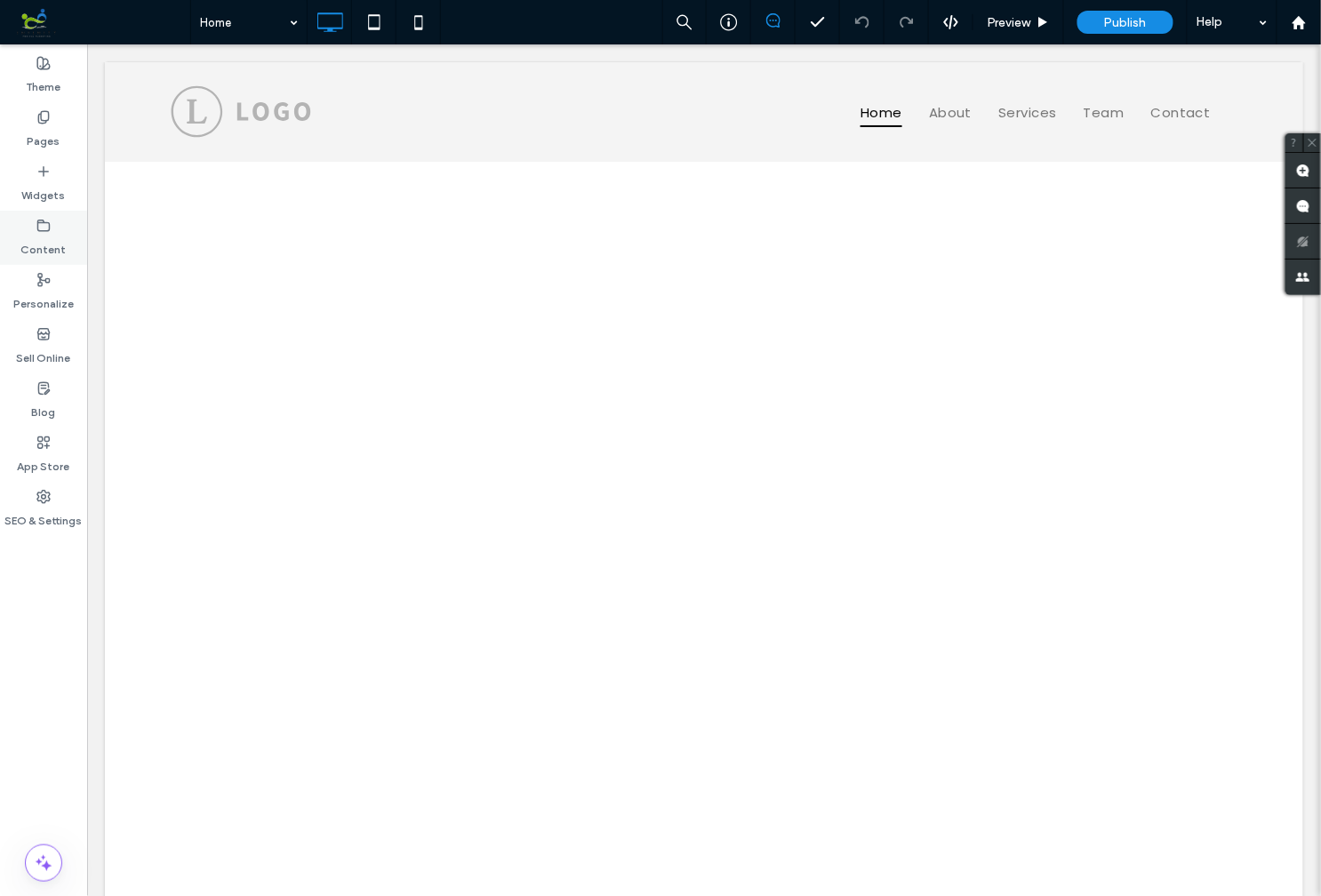
click at [46, 226] on icon at bounding box center [43, 225] width 14 height 14
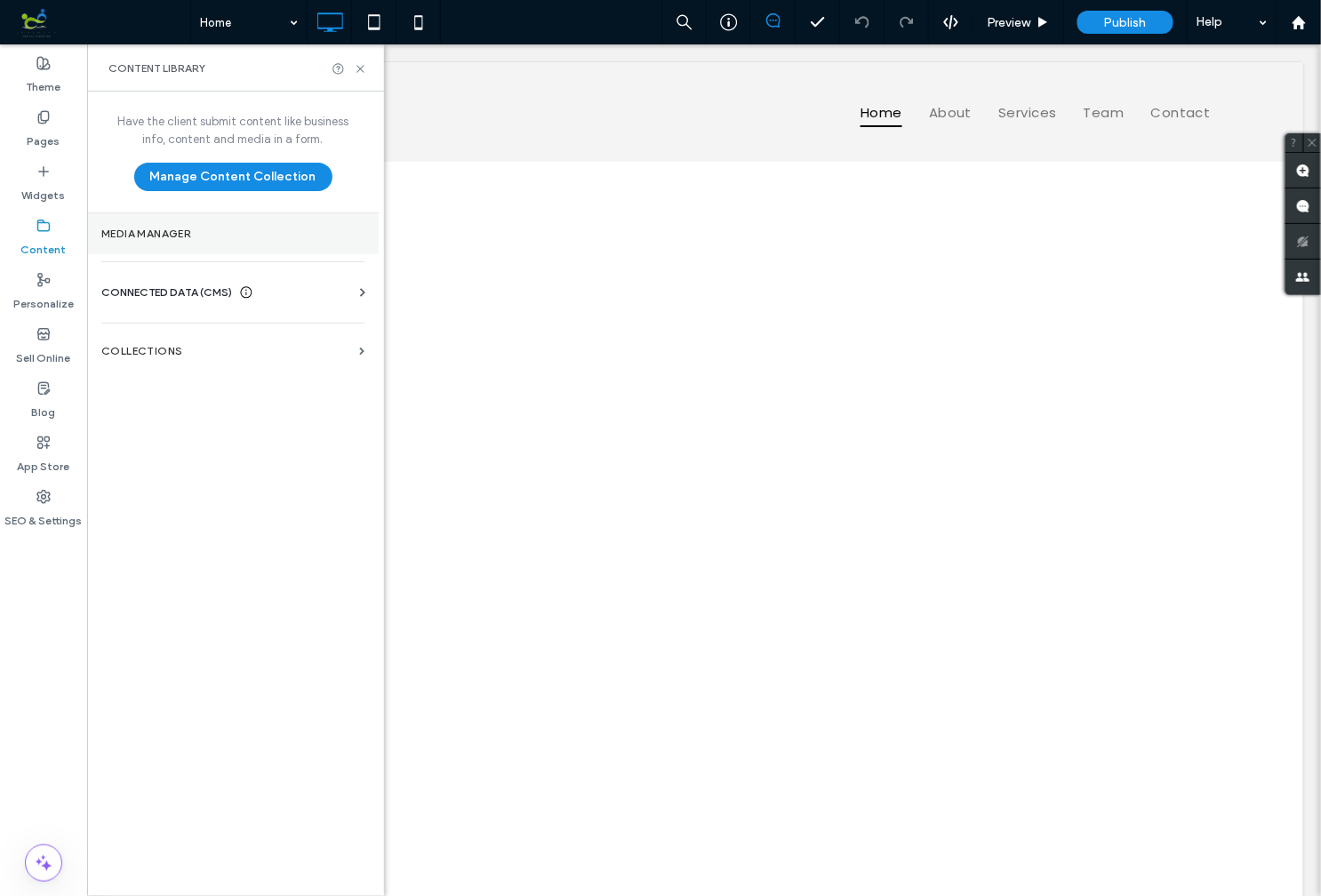
click at [166, 227] on label "Media Manager" at bounding box center [233, 234] width 263 height 13
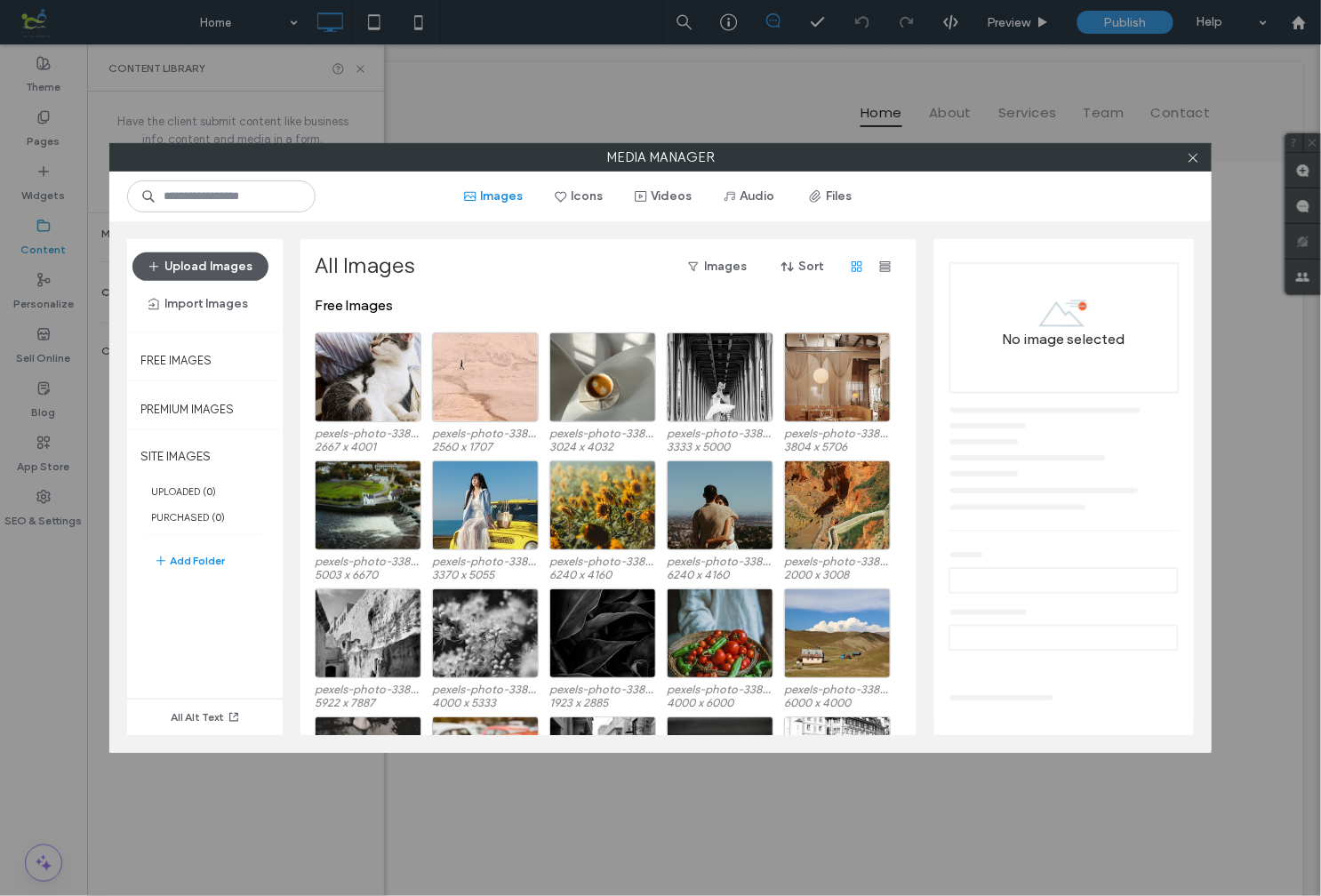
click at [214, 263] on button "Upload Images" at bounding box center [201, 267] width 136 height 29
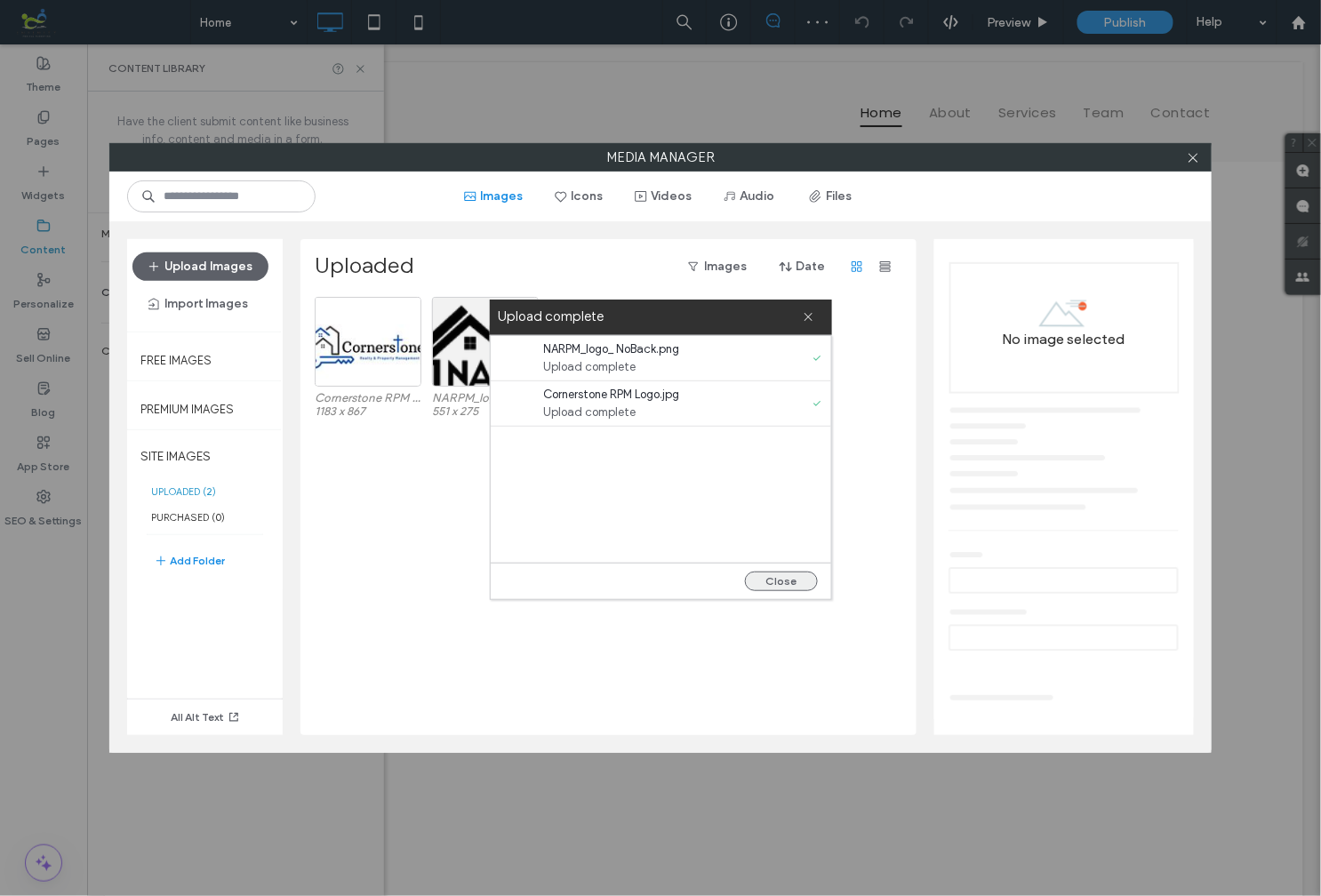
click at [777, 578] on button "Close" at bounding box center [781, 581] width 73 height 19
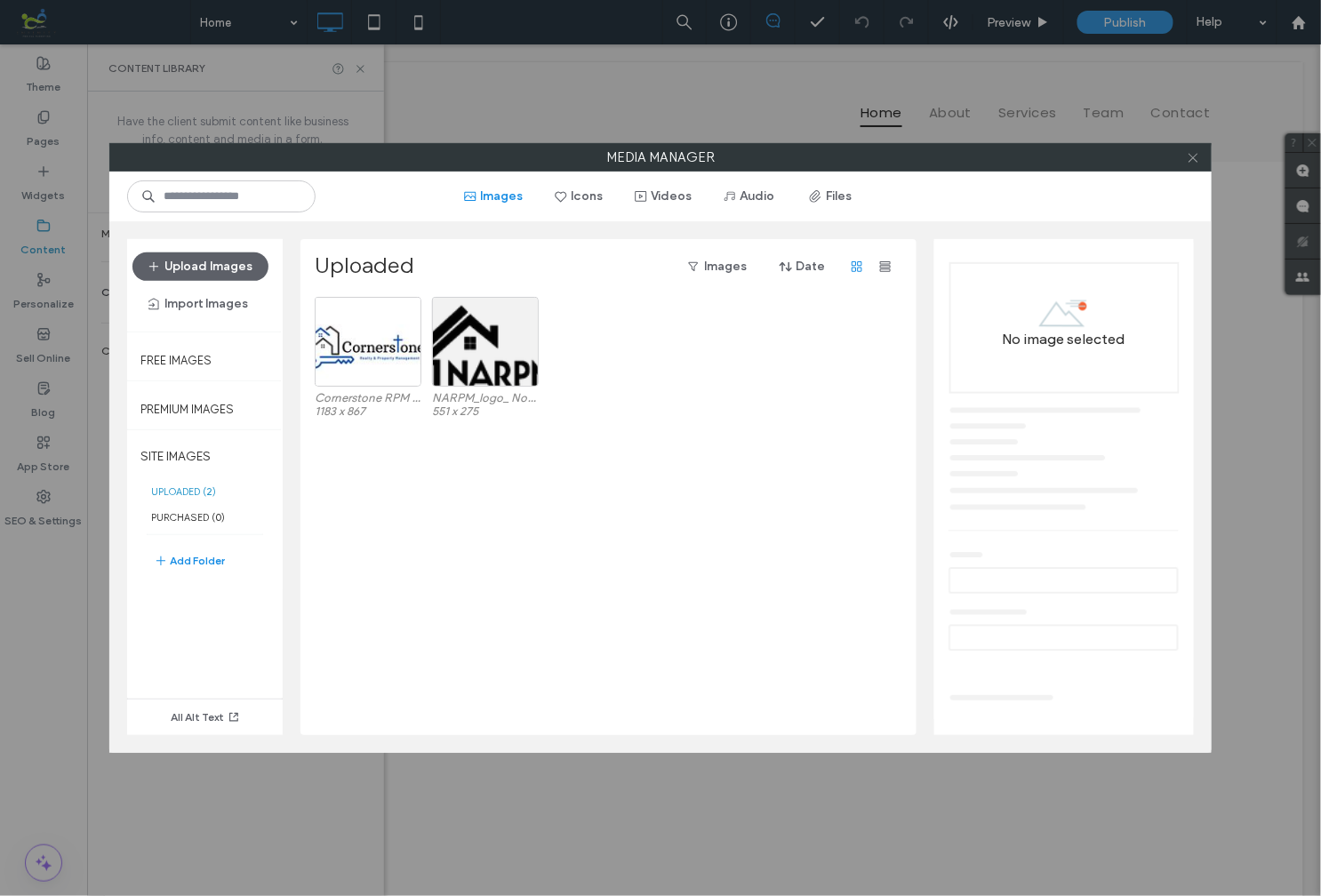
click at [1192, 159] on icon at bounding box center [1193, 157] width 13 height 13
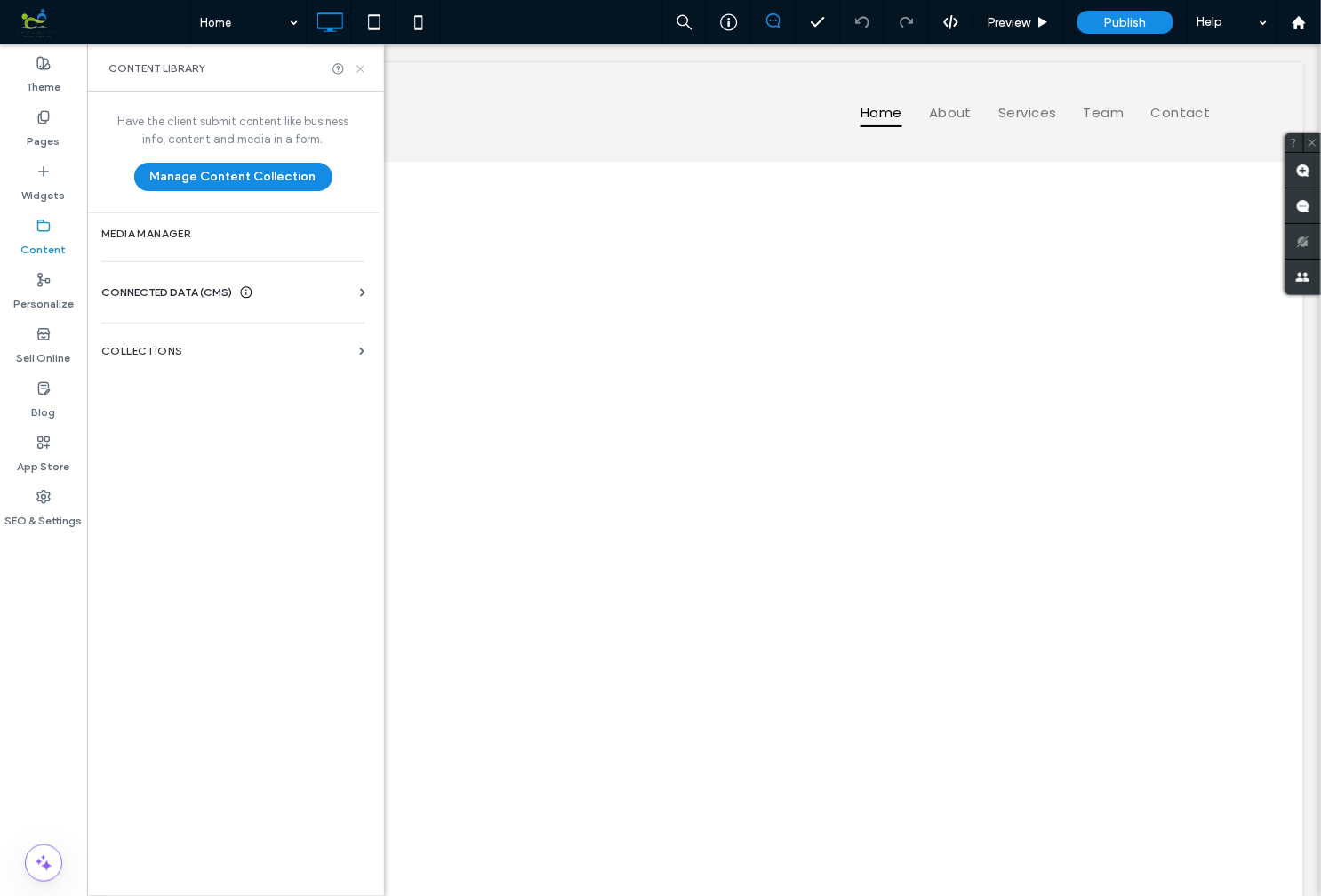
click at [362, 66] on icon at bounding box center [361, 69] width 13 height 13
